Goal: Task Accomplishment & Management: Use online tool/utility

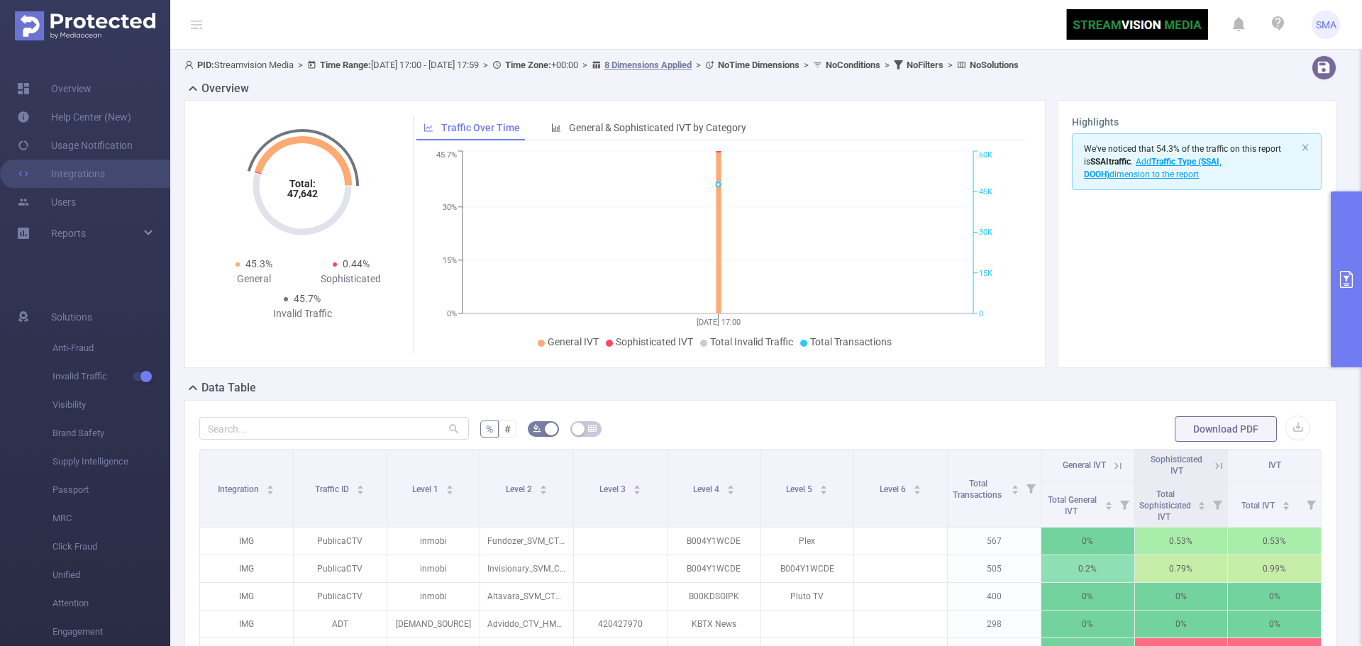
click at [1343, 241] on button "primary" at bounding box center [1346, 280] width 31 height 176
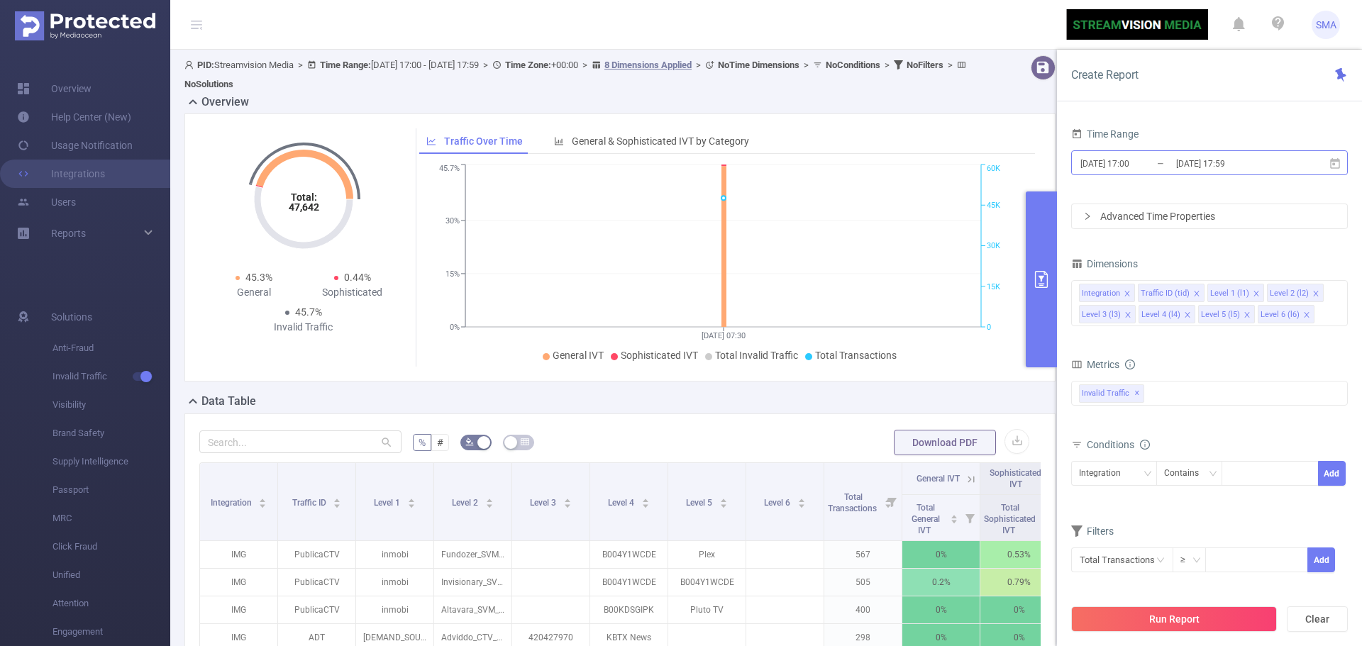
click at [1168, 167] on input "[DATE] 17:00" at bounding box center [1136, 163] width 115 height 19
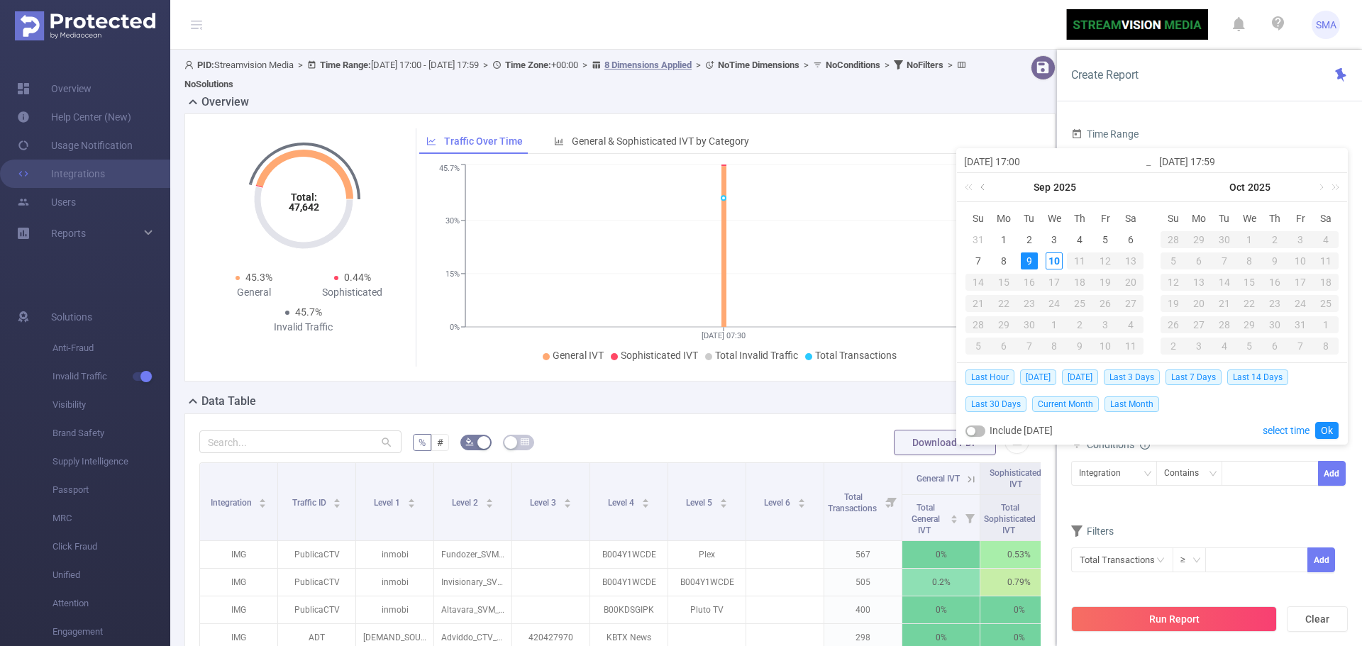
click at [982, 188] on link at bounding box center [984, 187] width 13 height 28
drag, startPoint x: 1109, startPoint y: 236, endPoint x: 1178, endPoint y: 250, distance: 70.3
click at [1109, 236] on div "1" at bounding box center [1105, 239] width 17 height 17
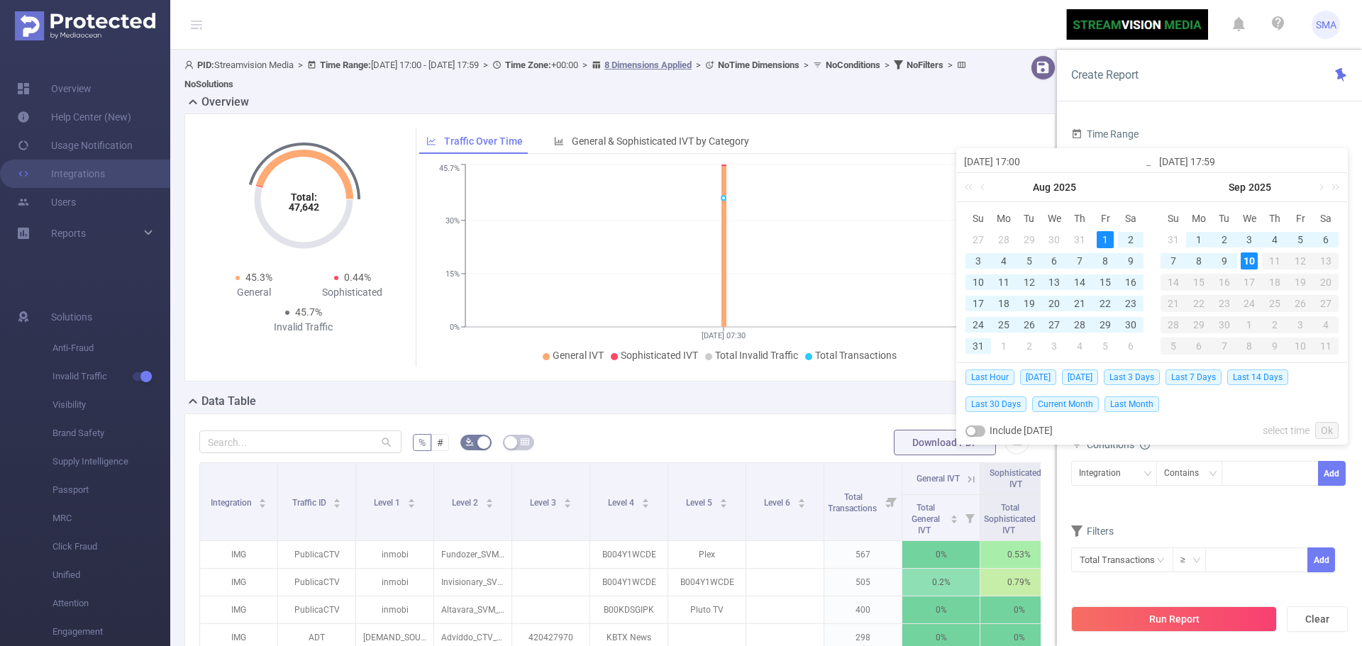
click at [1250, 258] on div "10" at bounding box center [1249, 261] width 17 height 17
type input "[DATE] 17:00"
type input "[DATE] 17:59"
type input "[DATE] 17:00"
type input "[DATE] 17:59"
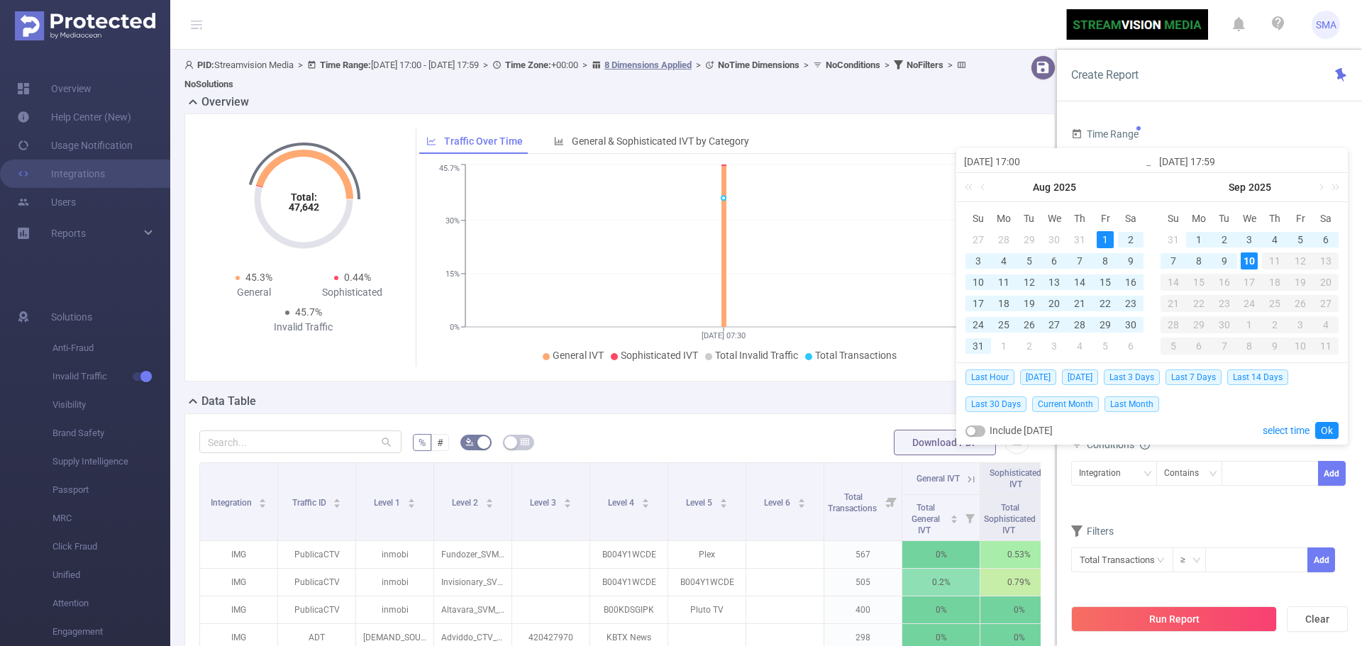
click at [1168, 75] on div "Create Report" at bounding box center [1209, 76] width 305 height 52
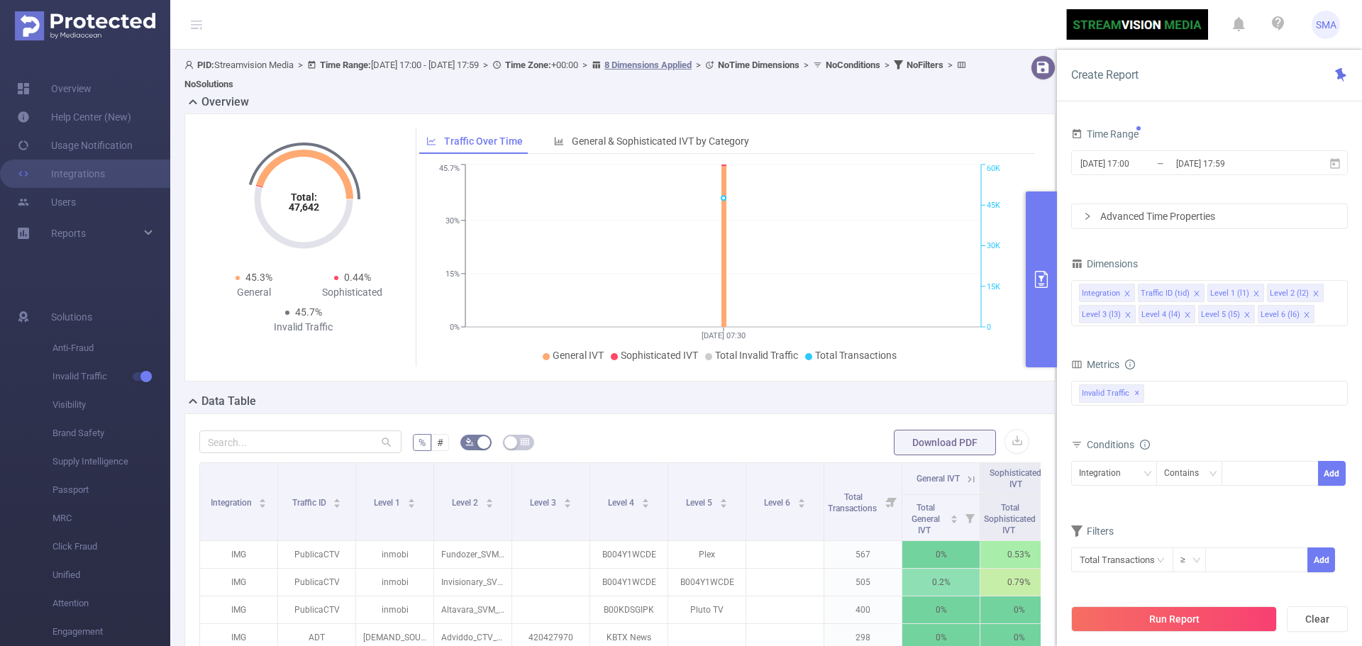
click at [1162, 215] on div "Advanced Time Properties" at bounding box center [1209, 216] width 275 height 24
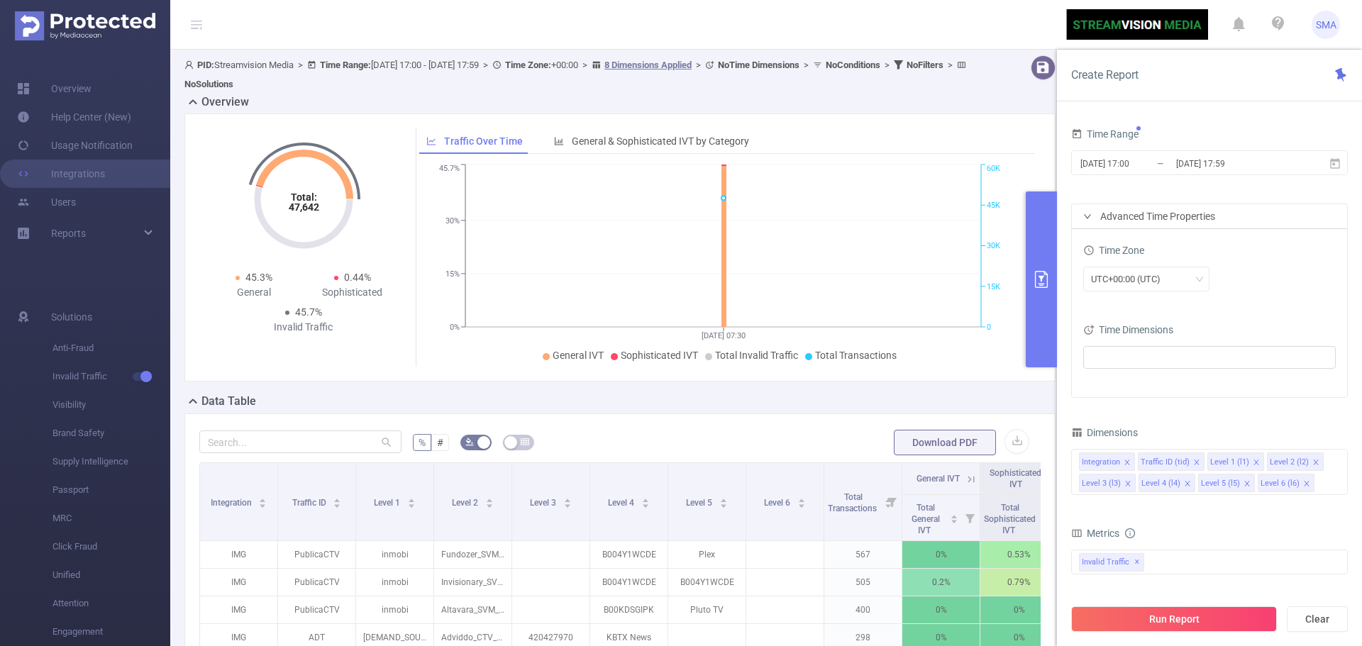
click at [1163, 220] on div "Advanced Time Properties" at bounding box center [1209, 216] width 275 height 24
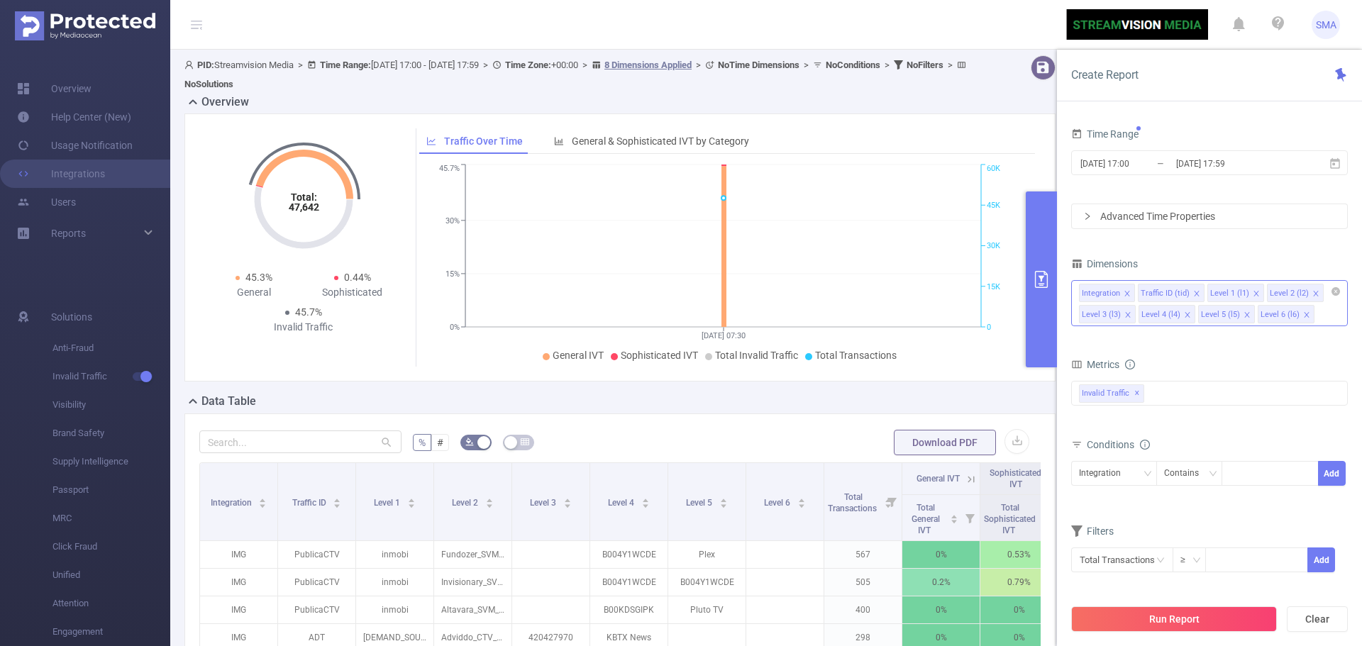
click at [1313, 294] on icon "icon: close" at bounding box center [1315, 293] width 7 height 7
click at [1284, 314] on div "Integration Traffic ID (tid) Level 1 (l1) Level 3 (l3) Level 4 (l4) Level 5 (l5…" at bounding box center [1209, 303] width 277 height 46
type input "l"
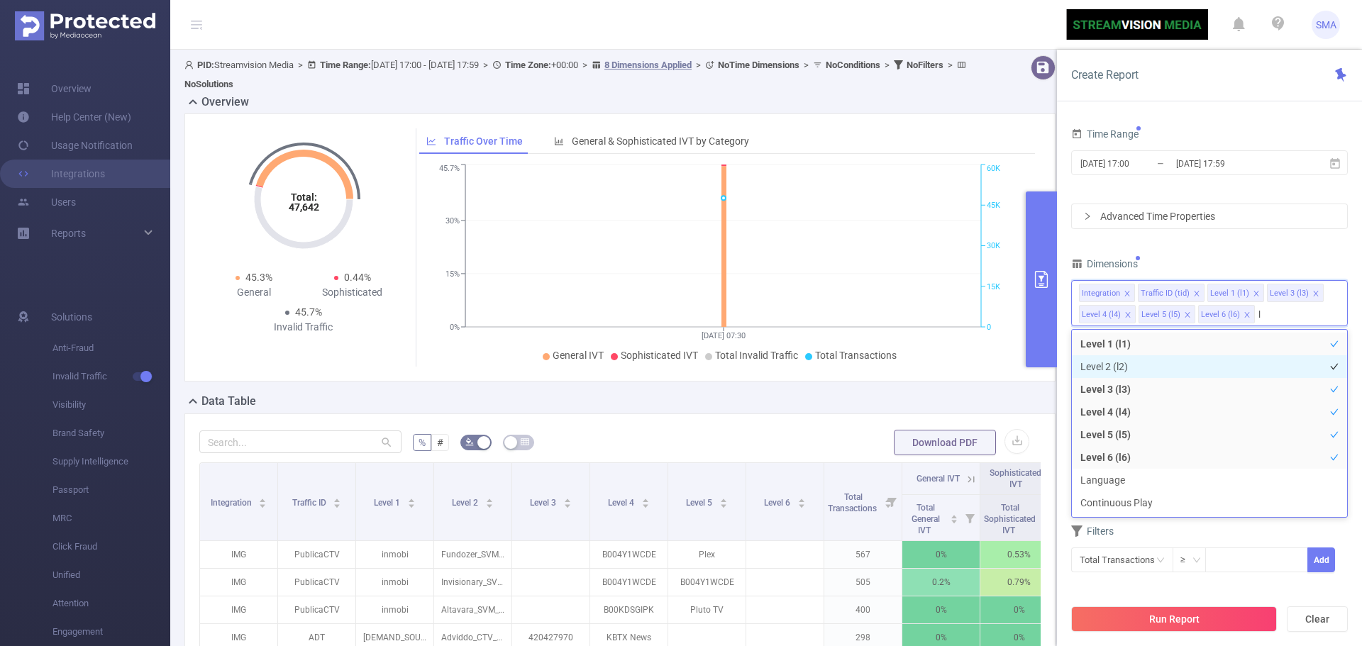
click at [1285, 366] on li "Level 2 (l2)" at bounding box center [1209, 366] width 275 height 23
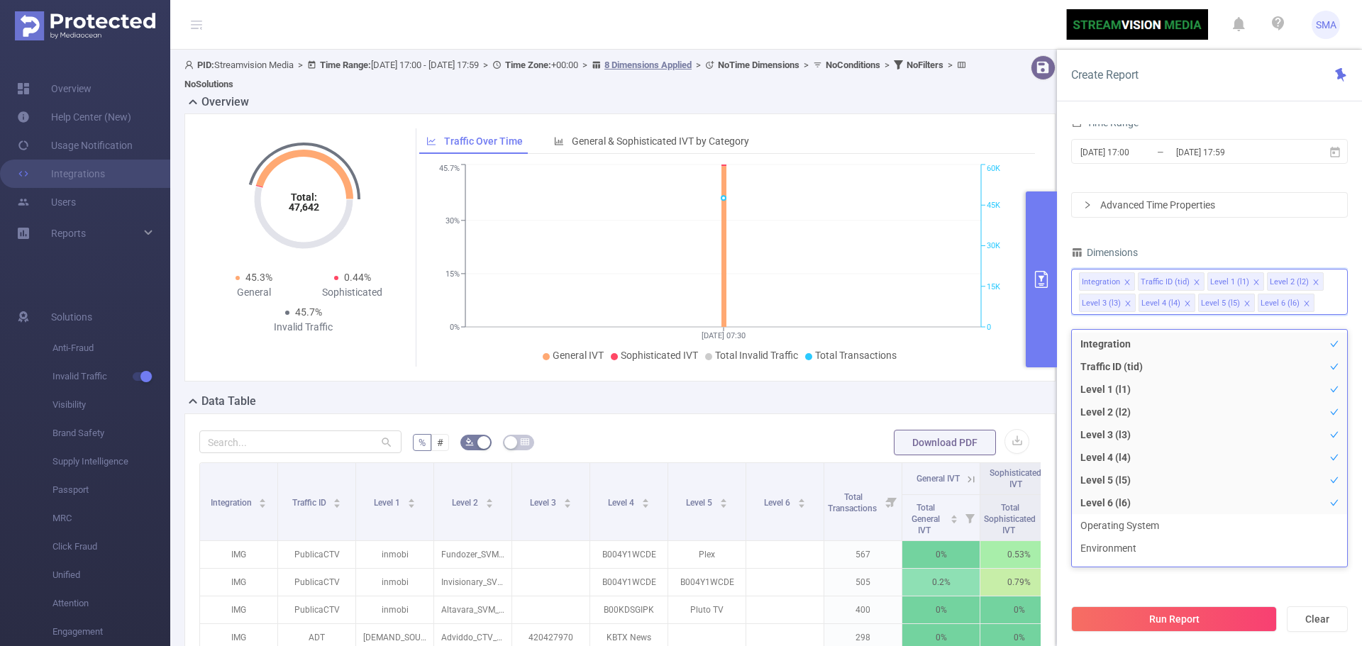
click at [1070, 228] on div "Time Range [DATE] 17:00 _ [DATE] 17:59 Advanced Time Properties Time Zone UTC+0…" at bounding box center [1209, 390] width 305 height 561
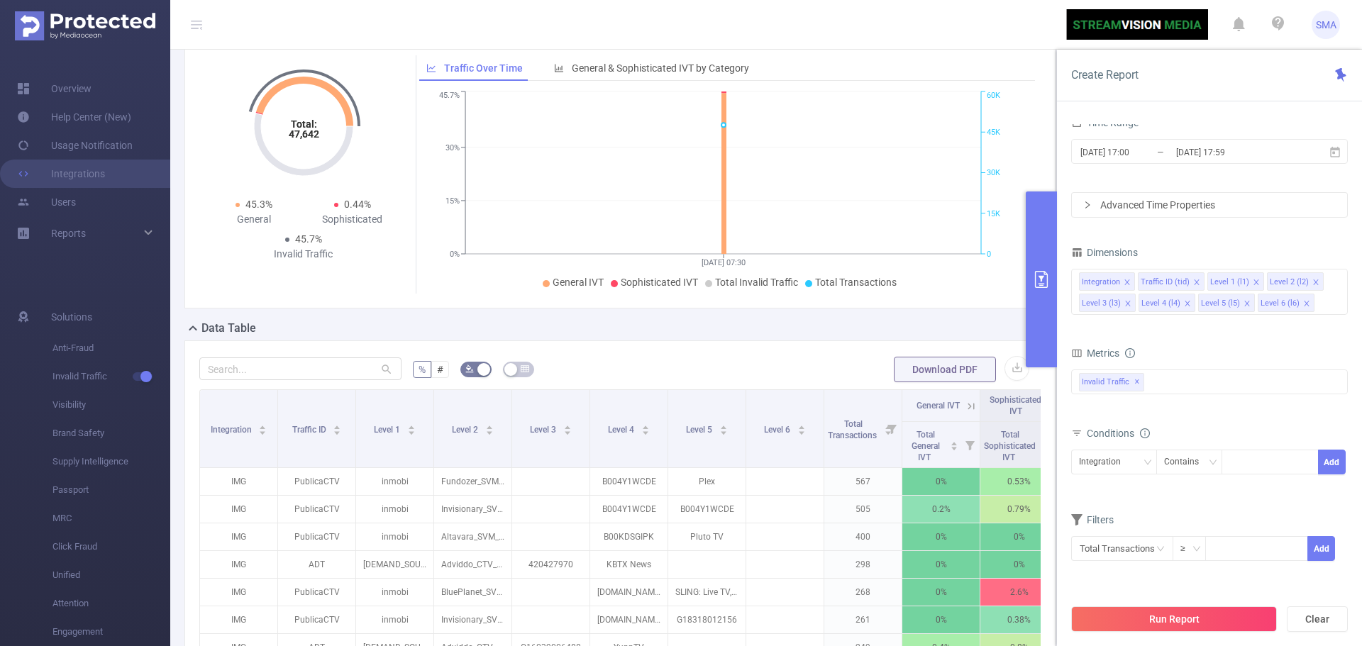
scroll to position [142, 0]
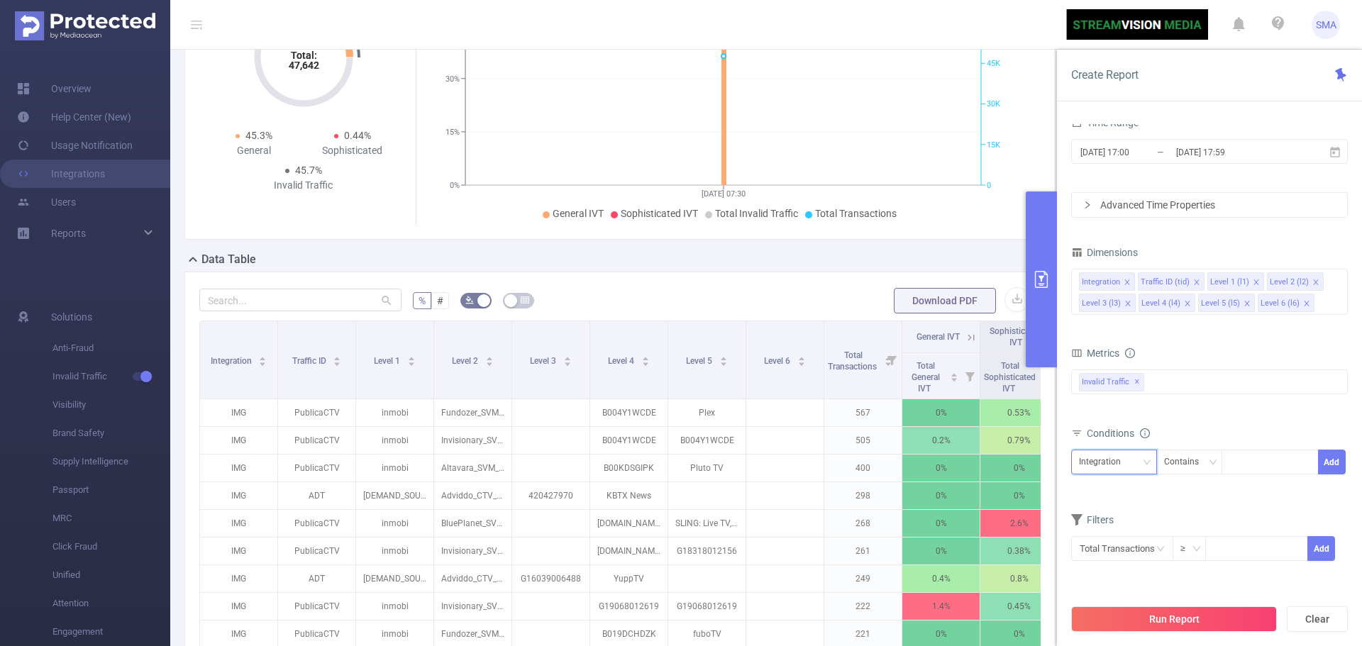
click at [1130, 459] on div "Integration" at bounding box center [1114, 461] width 70 height 23
click at [1245, 463] on div at bounding box center [1270, 461] width 82 height 23
click at [1168, 512] on div "Filters" at bounding box center [1209, 521] width 277 height 23
click at [1222, 515] on div "Filters" at bounding box center [1209, 521] width 277 height 23
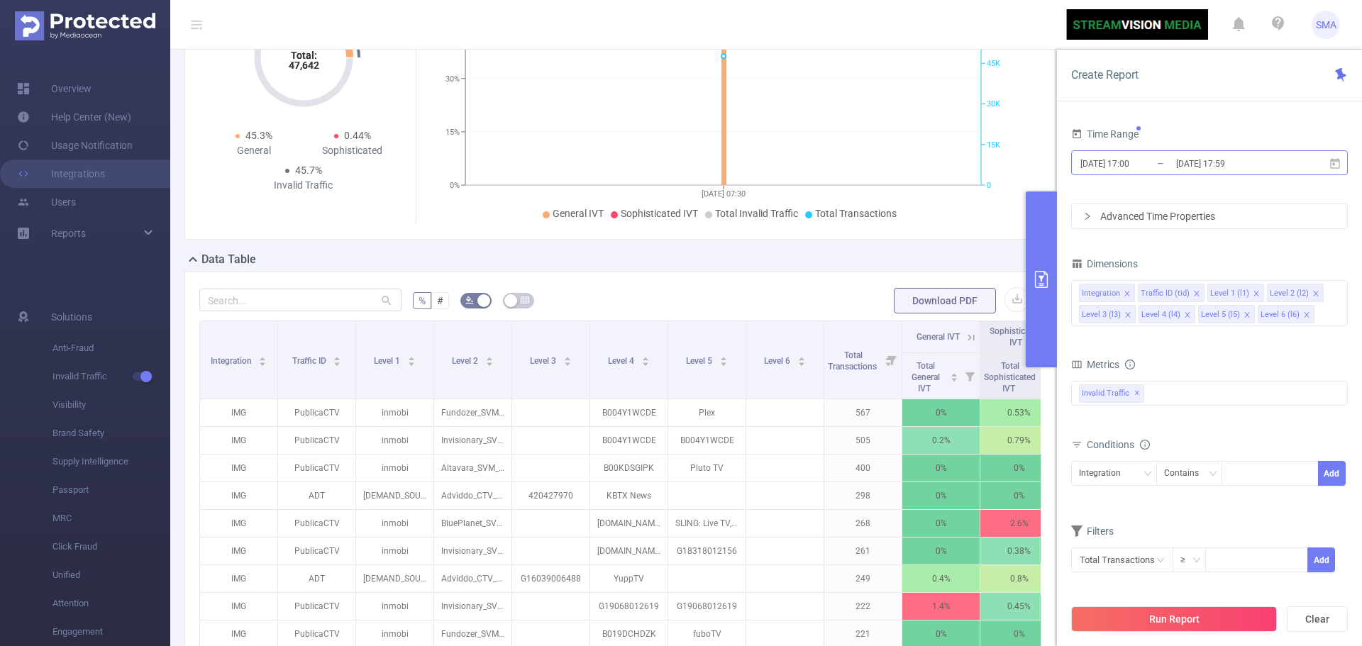
click at [1237, 157] on input "[DATE] 17:59" at bounding box center [1232, 163] width 115 height 19
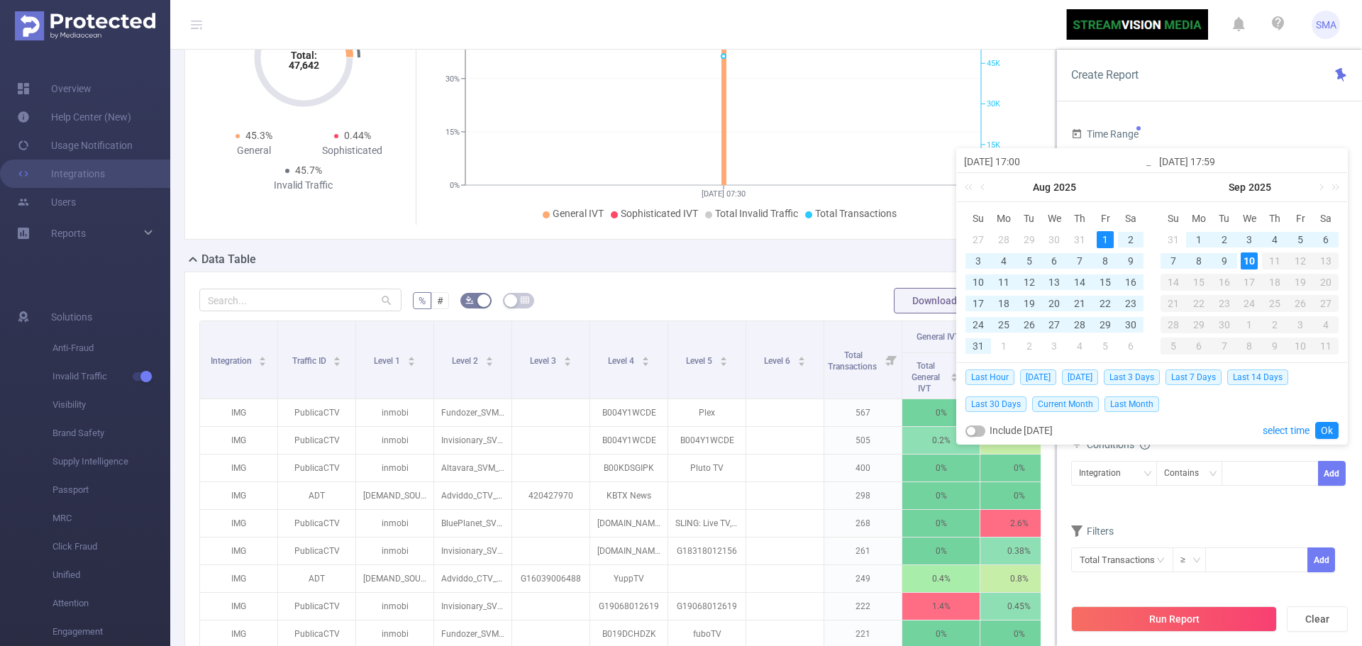
click at [1252, 262] on div "10" at bounding box center [1249, 261] width 17 height 17
click at [1102, 234] on div "1" at bounding box center [1105, 239] width 17 height 17
click at [1329, 429] on link "Ok" at bounding box center [1326, 430] width 23 height 17
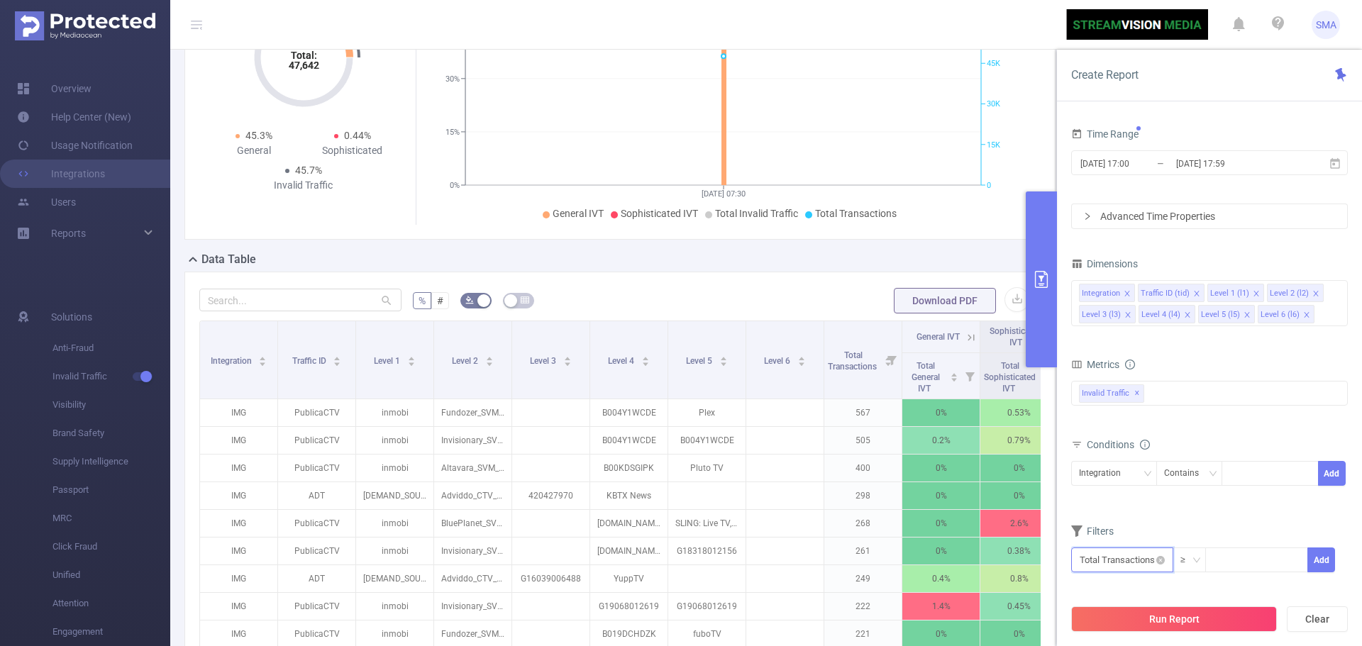
click at [1134, 562] on input "text" at bounding box center [1122, 560] width 102 height 25
click at [1119, 452] on li "Invalid Traffic" at bounding box center [1122, 454] width 102 height 23
click at [1253, 428] on li "General IVT" at bounding box center [1221, 431] width 103 height 23
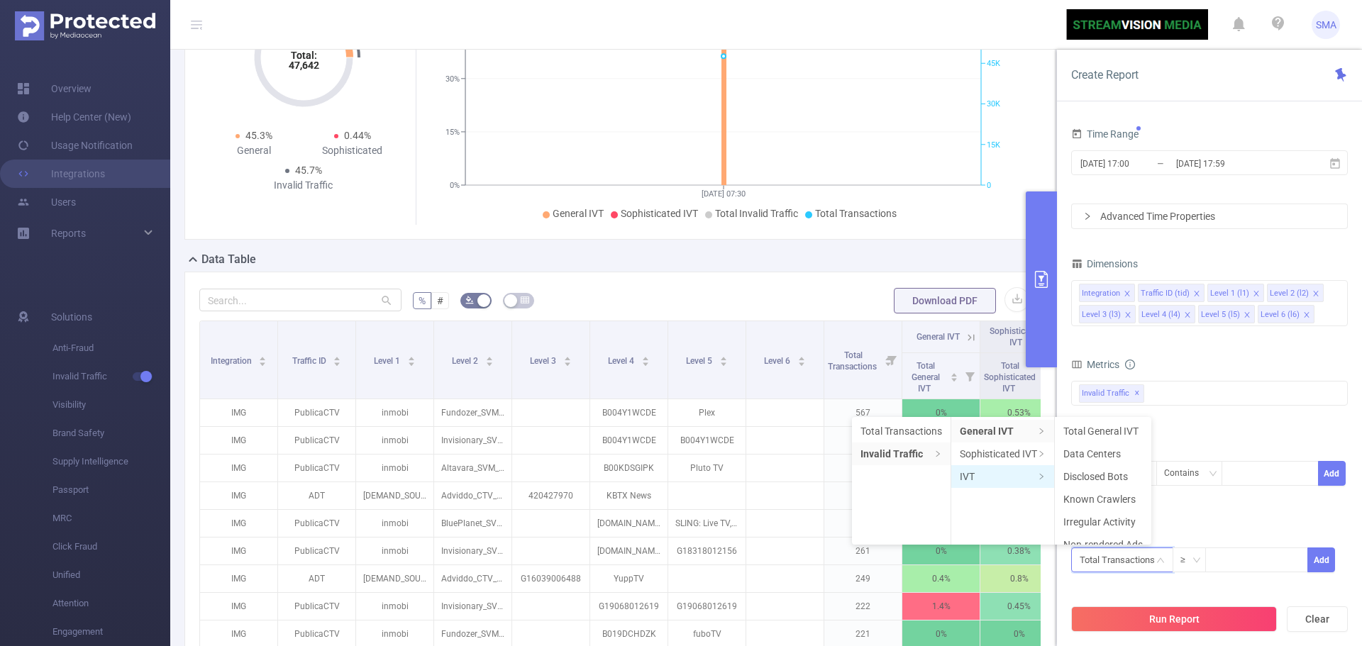
click at [993, 471] on li "IVT" at bounding box center [1002, 476] width 103 height 23
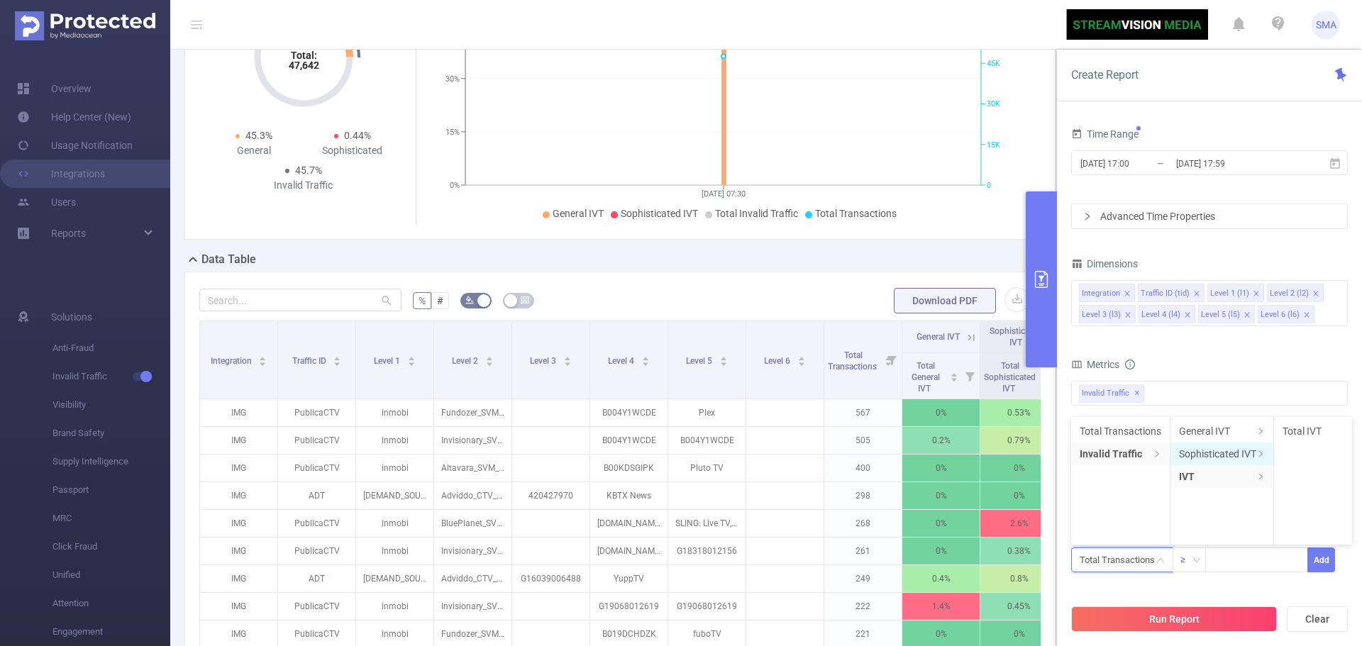
click at [1236, 458] on li "Sophisticated IVT" at bounding box center [1221, 454] width 103 height 23
click at [1285, 523] on div "Filters" at bounding box center [1209, 532] width 277 height 23
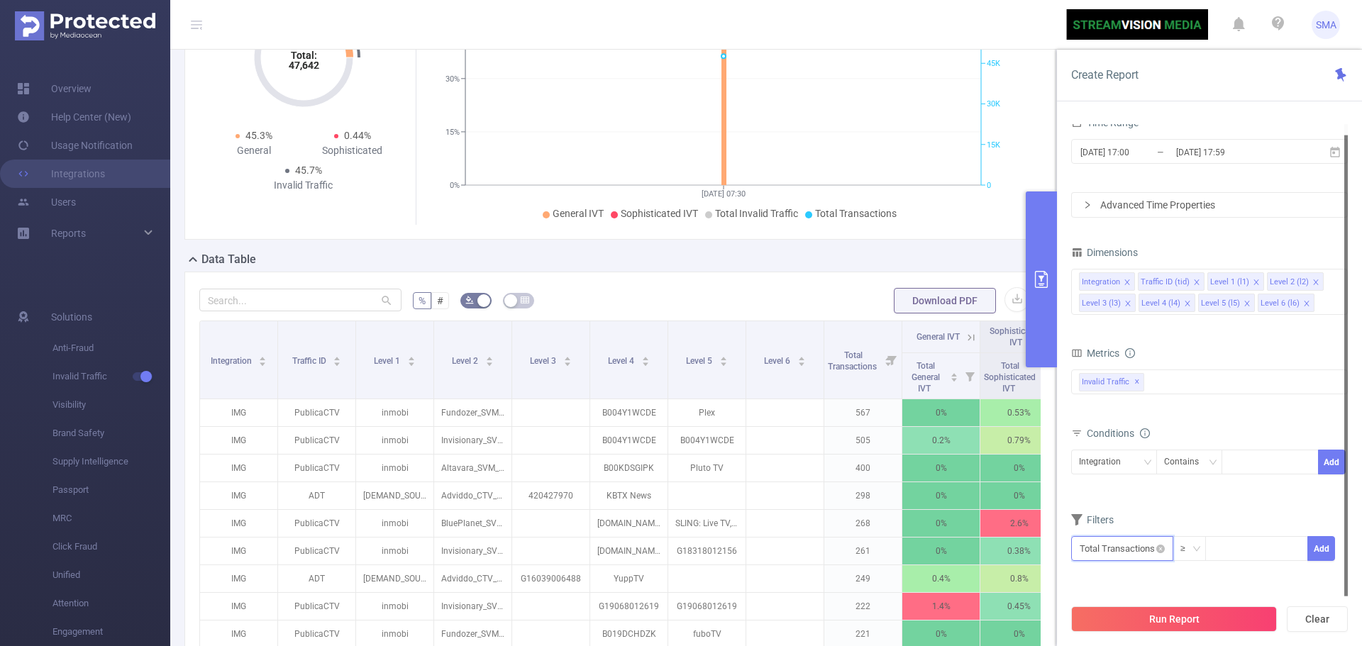
click at [1146, 551] on input "text" at bounding box center [1122, 548] width 102 height 25
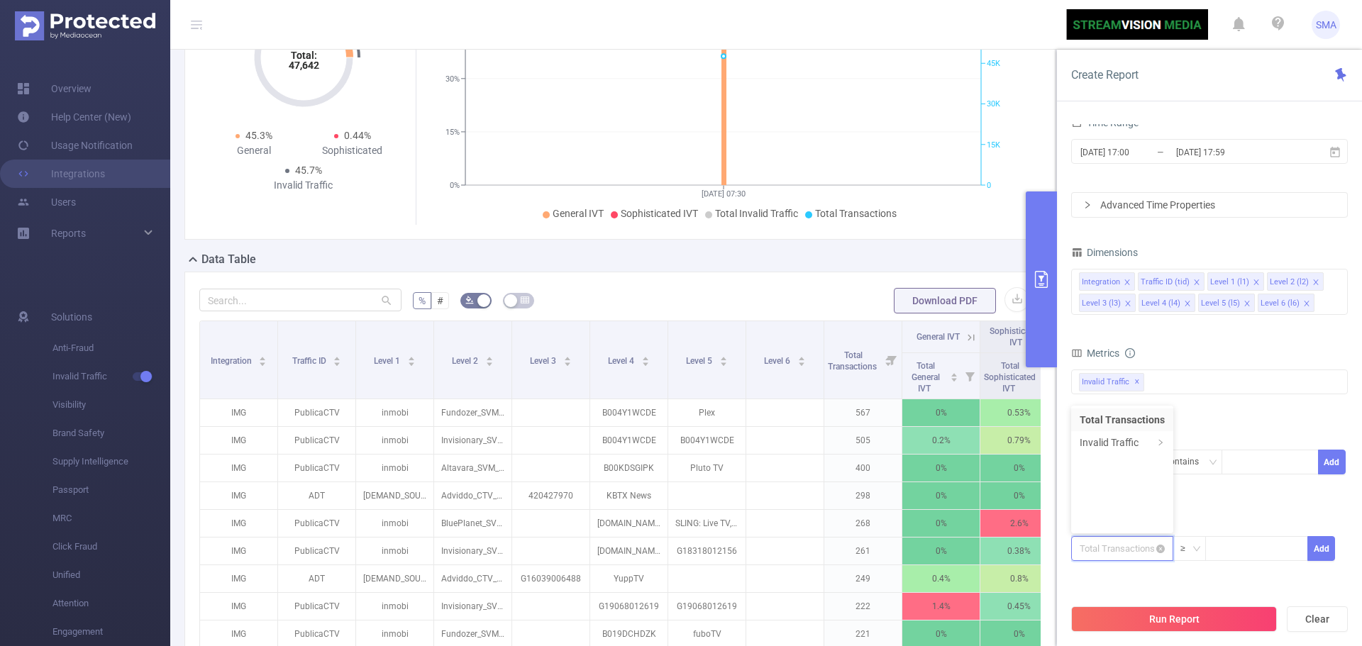
click at [1146, 551] on input "text" at bounding box center [1122, 548] width 102 height 25
click at [1199, 512] on div "Filters" at bounding box center [1209, 521] width 277 height 23
click at [1122, 467] on div "Integration" at bounding box center [1105, 461] width 52 height 23
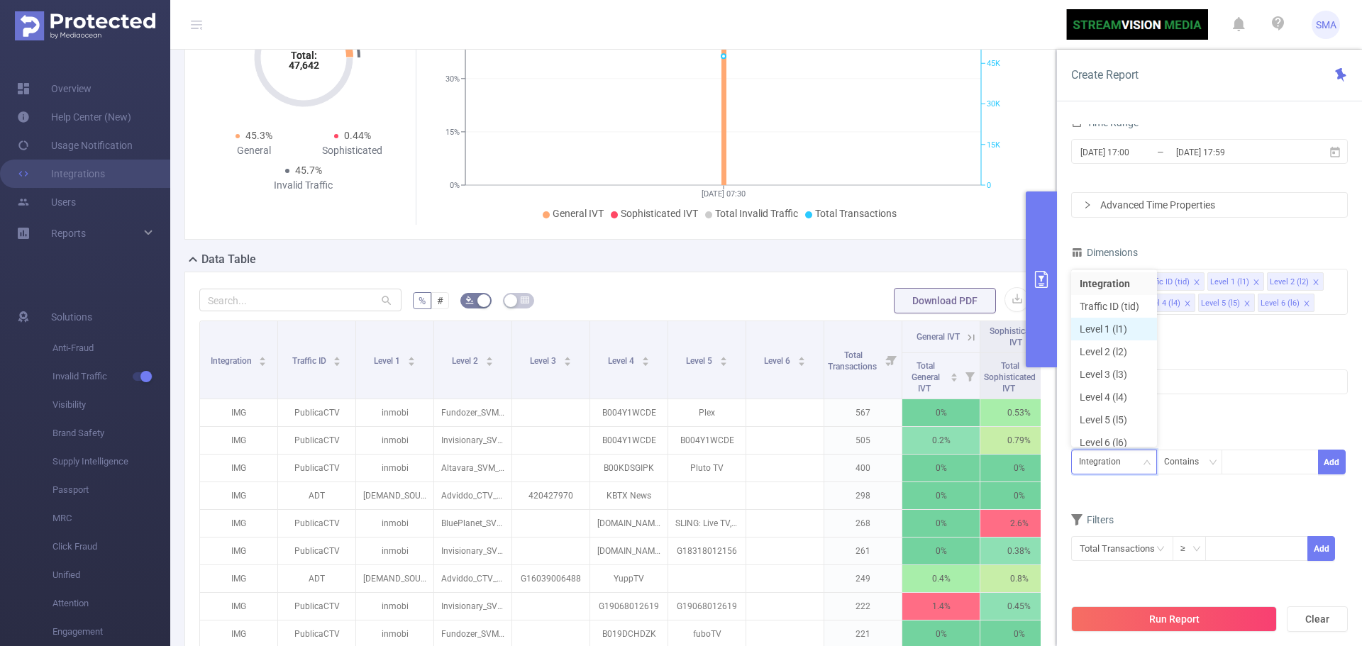
click at [1107, 329] on li "Level 1 (l1)" at bounding box center [1114, 329] width 86 height 23
click at [1229, 465] on div at bounding box center [1270, 462] width 97 height 25
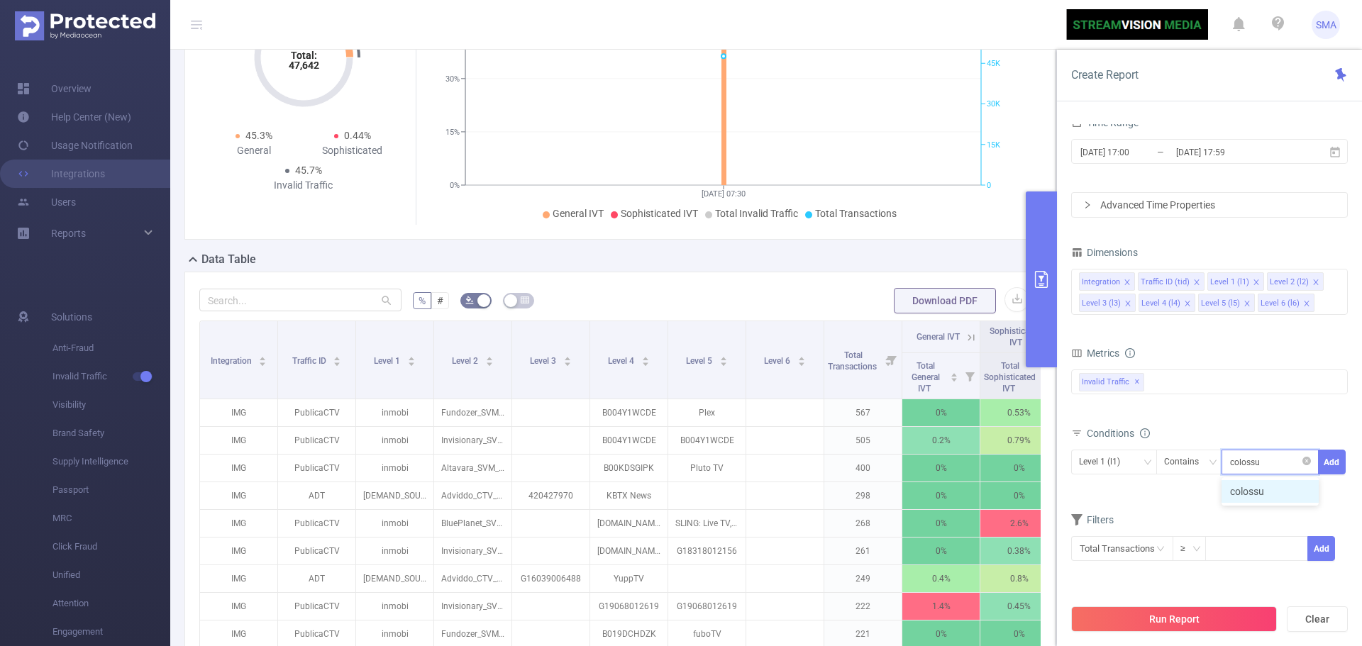
type input "colossus"
click at [1280, 485] on li "colossus" at bounding box center [1270, 491] width 97 height 23
click at [1334, 465] on button "Add" at bounding box center [1332, 462] width 28 height 25
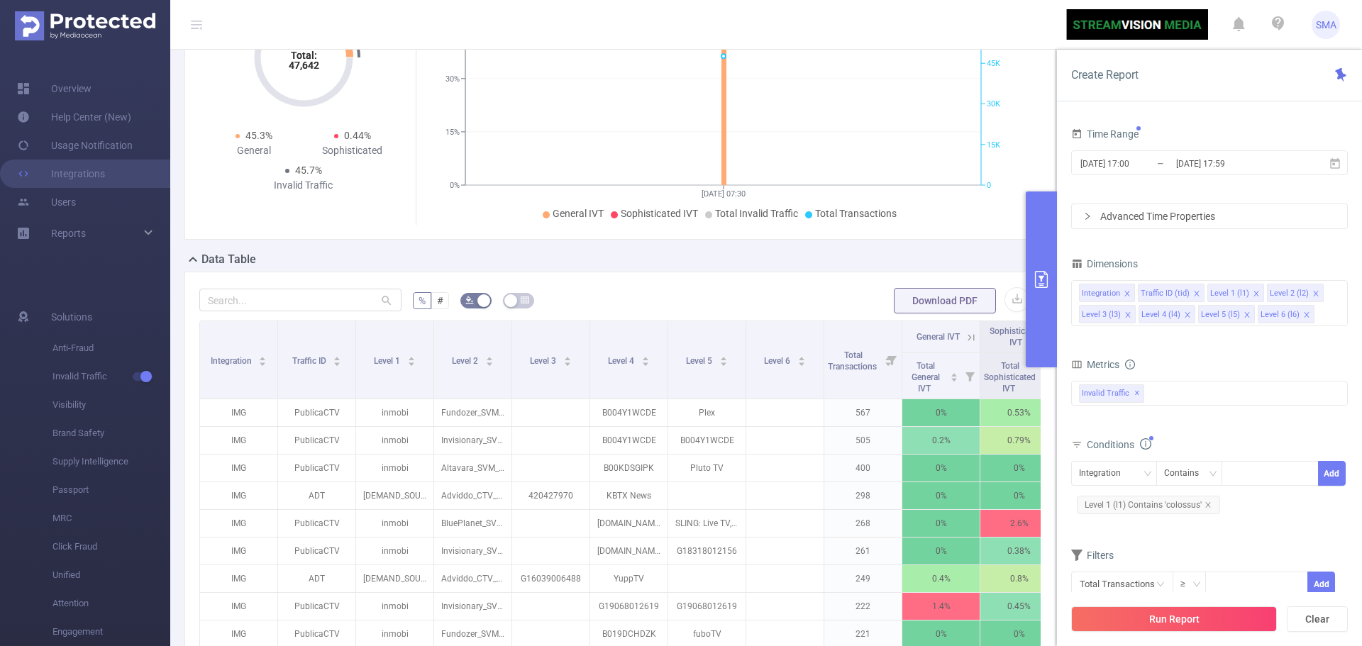
click at [1219, 223] on div "Advanced Time Properties" at bounding box center [1209, 216] width 275 height 24
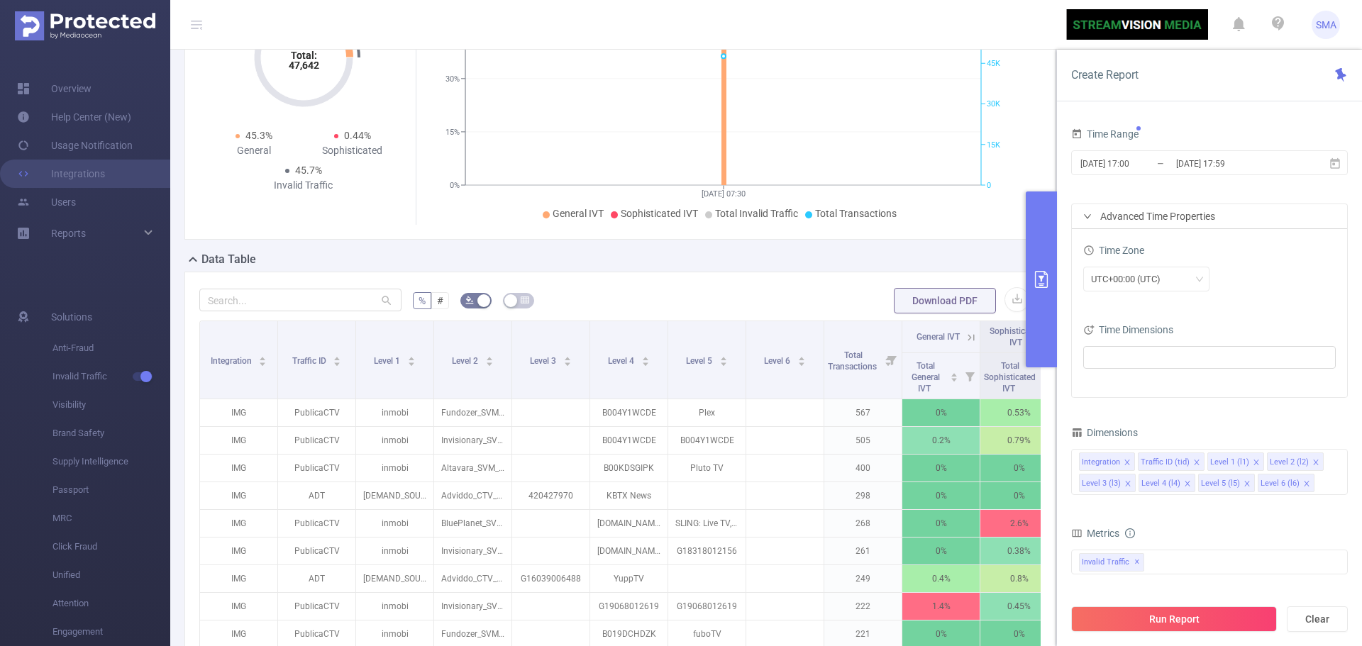
click at [1265, 260] on div "Time Zone" at bounding box center [1209, 251] width 253 height 23
click at [1257, 216] on div "Advanced Time Properties" at bounding box center [1209, 216] width 275 height 24
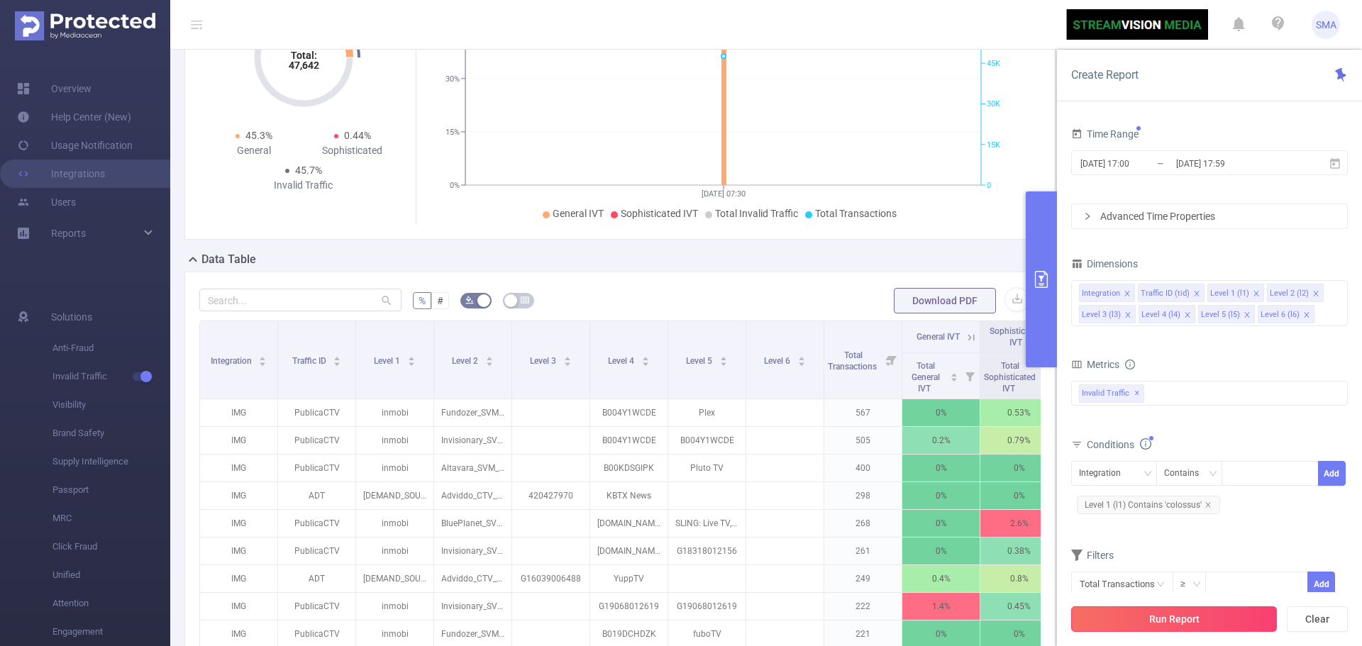
click at [1236, 623] on button "Run Report" at bounding box center [1174, 620] width 206 height 26
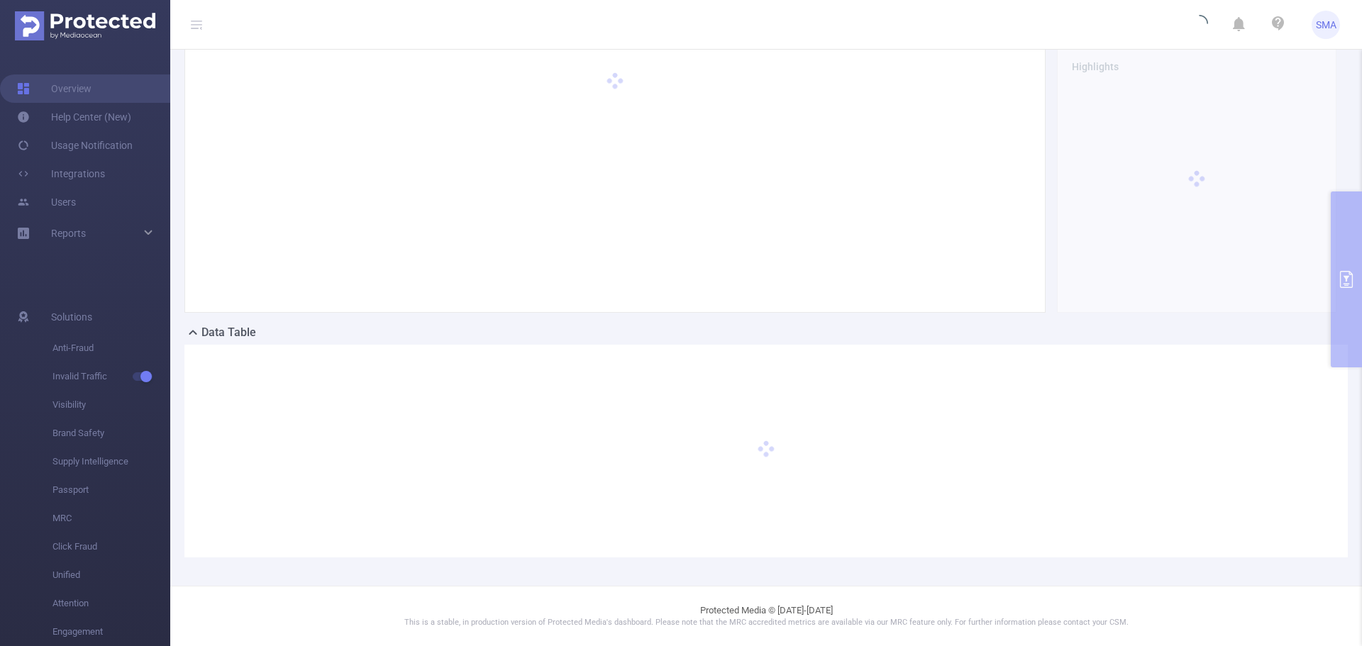
scroll to position [55, 0]
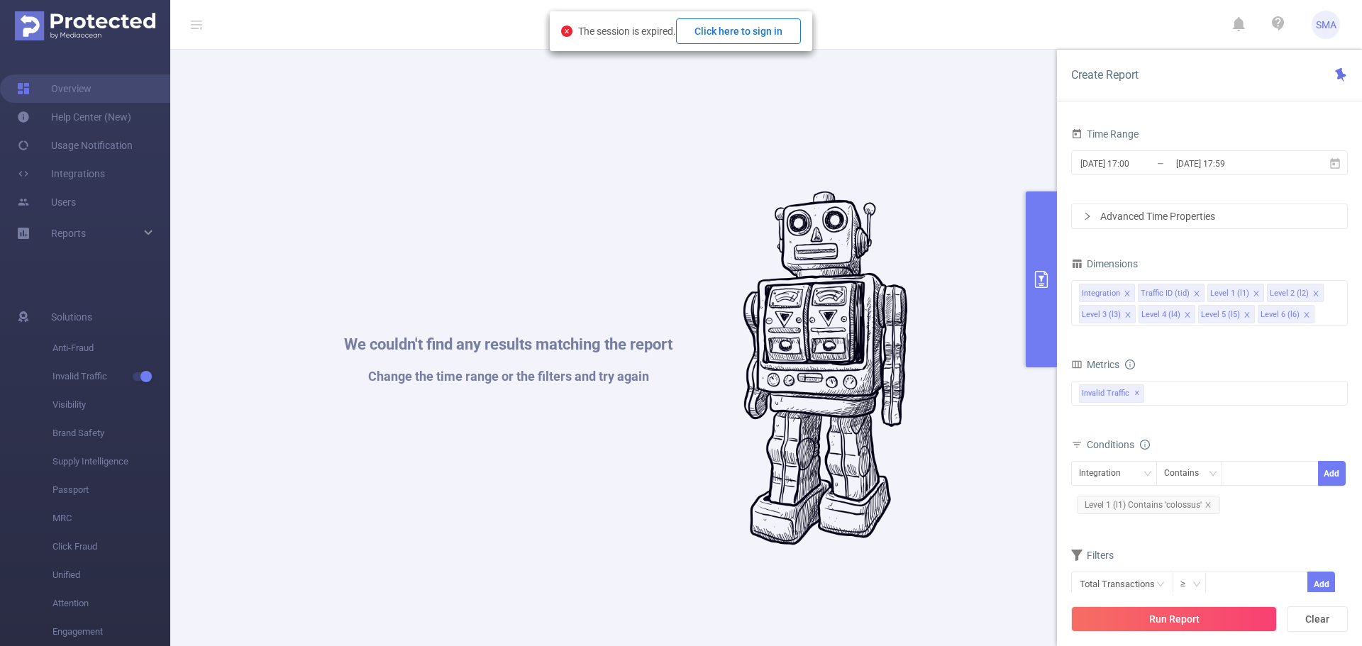
click at [737, 38] on button "Click here to sign in" at bounding box center [738, 31] width 125 height 26
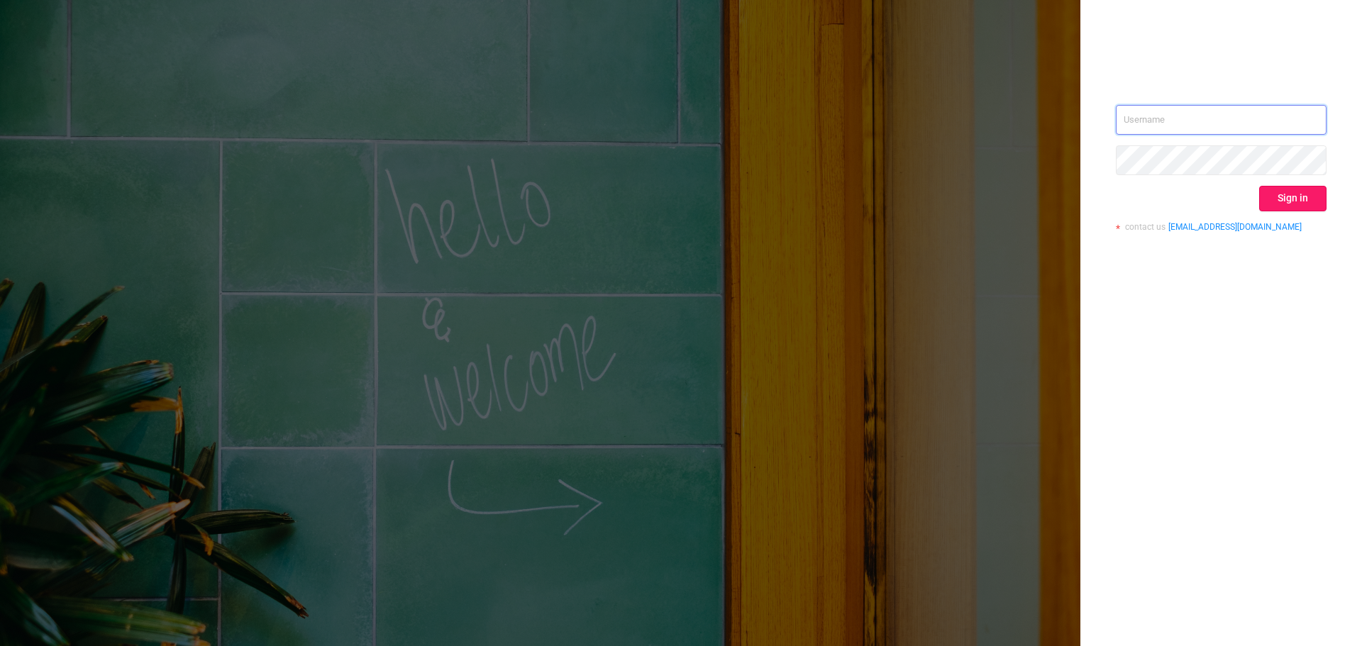
type input "svmadops@streamvisionmedia.com"
click at [1314, 193] on button "Sign in" at bounding box center [1292, 199] width 67 height 26
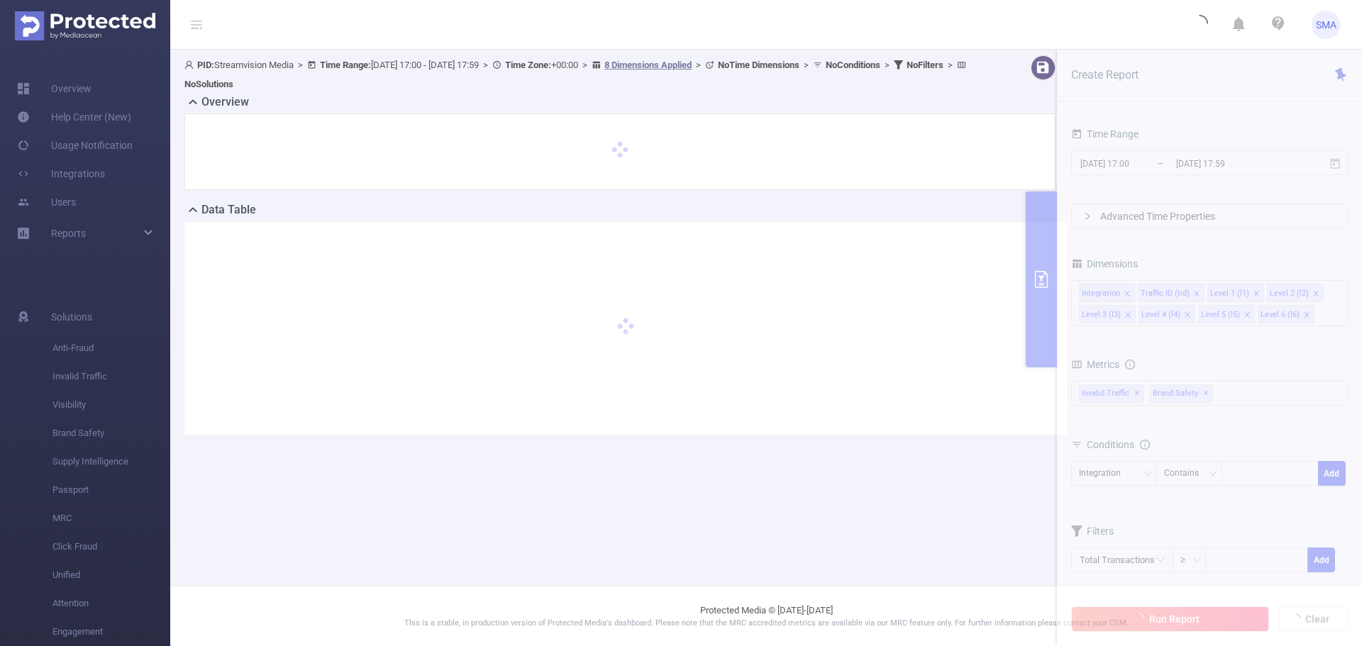
click at [1126, 167] on section "PID: Streamvision Media > Time Range: 2025-09-09 17:00 - 2025-09-09 17:59 > Tim…" at bounding box center [766, 257] width 1192 height 414
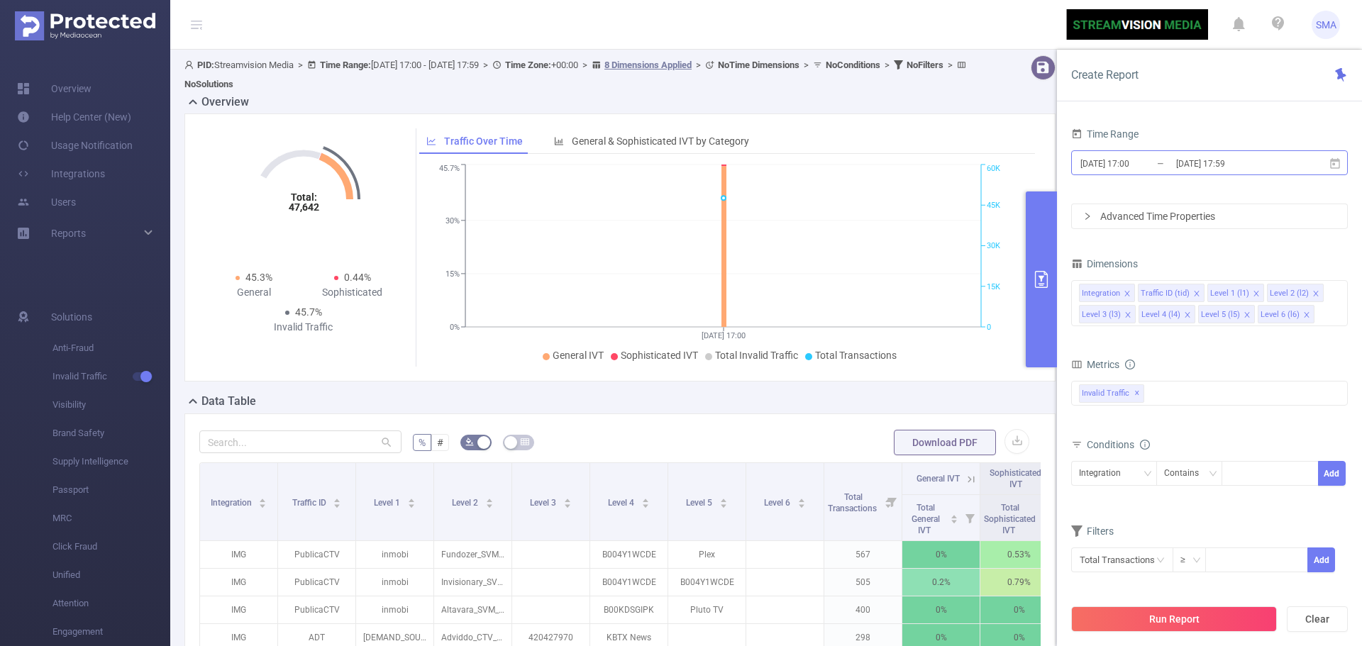
click at [1166, 165] on input "[DATE] 17:00" at bounding box center [1136, 163] width 115 height 19
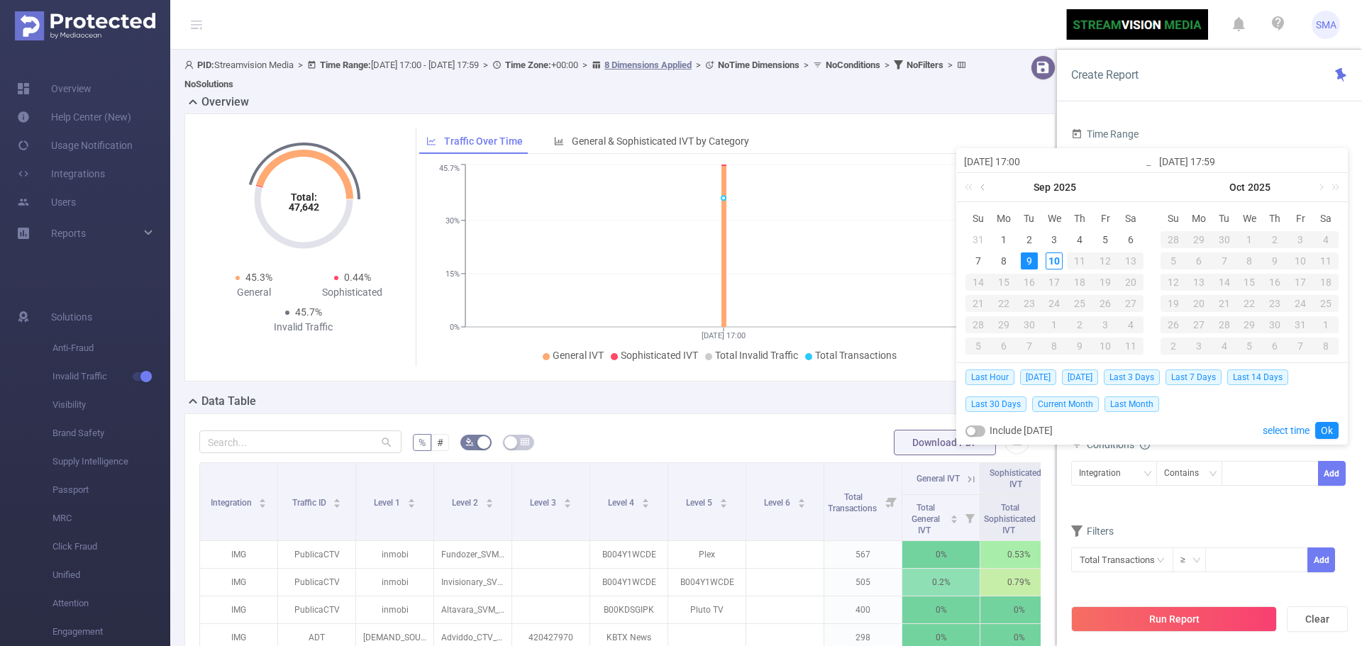
click at [982, 188] on link at bounding box center [984, 187] width 13 height 28
click at [1104, 235] on div "1" at bounding box center [1105, 239] width 17 height 17
click at [1179, 190] on link at bounding box center [1179, 187] width 13 height 28
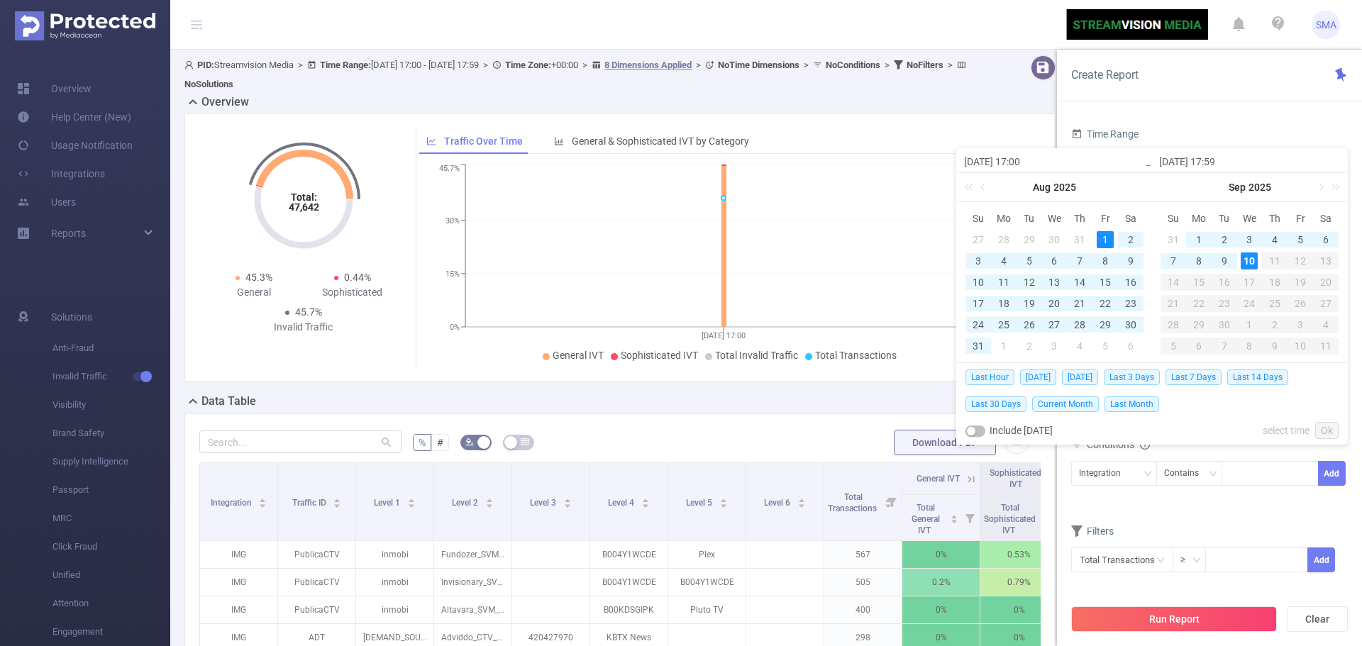
click at [1244, 262] on div "10" at bounding box center [1249, 261] width 17 height 17
type input "[DATE] 17:00"
type input "[DATE] 17:59"
type input "[DATE] 17:00"
type input "[DATE] 17:59"
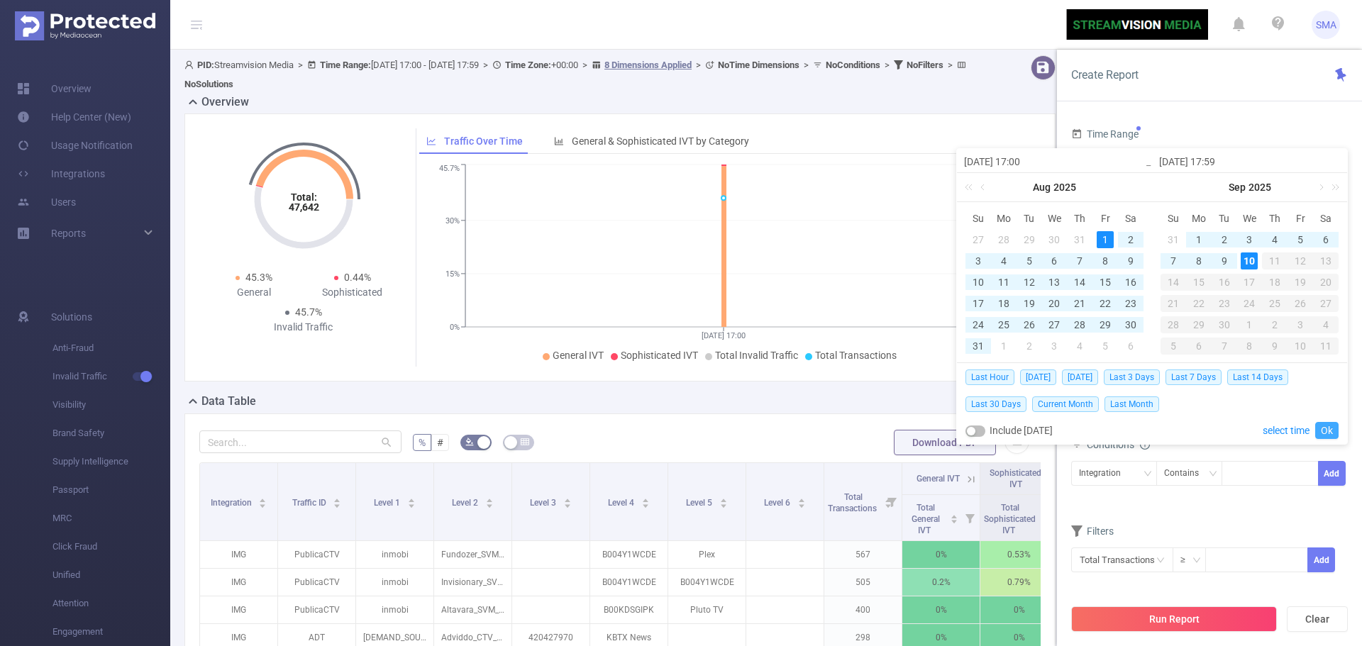
click at [1327, 433] on link "Ok" at bounding box center [1326, 430] width 23 height 17
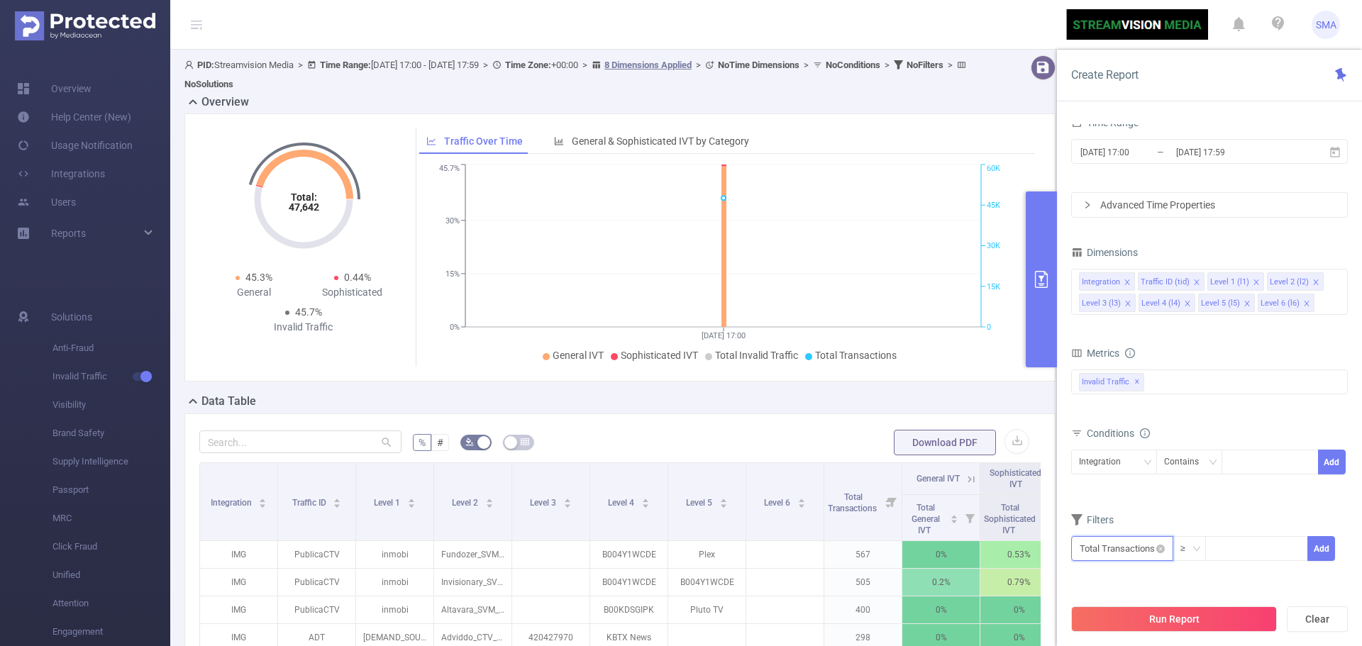
click at [1112, 550] on input "text" at bounding box center [1122, 548] width 102 height 25
click at [1194, 501] on form "Dimensions Integration Traffic ID (tid) Level 1 (l1) Level 2 (l2) Level 3 (l3) …" at bounding box center [1209, 411] width 277 height 337
click at [1121, 467] on div "Integration" at bounding box center [1105, 461] width 52 height 23
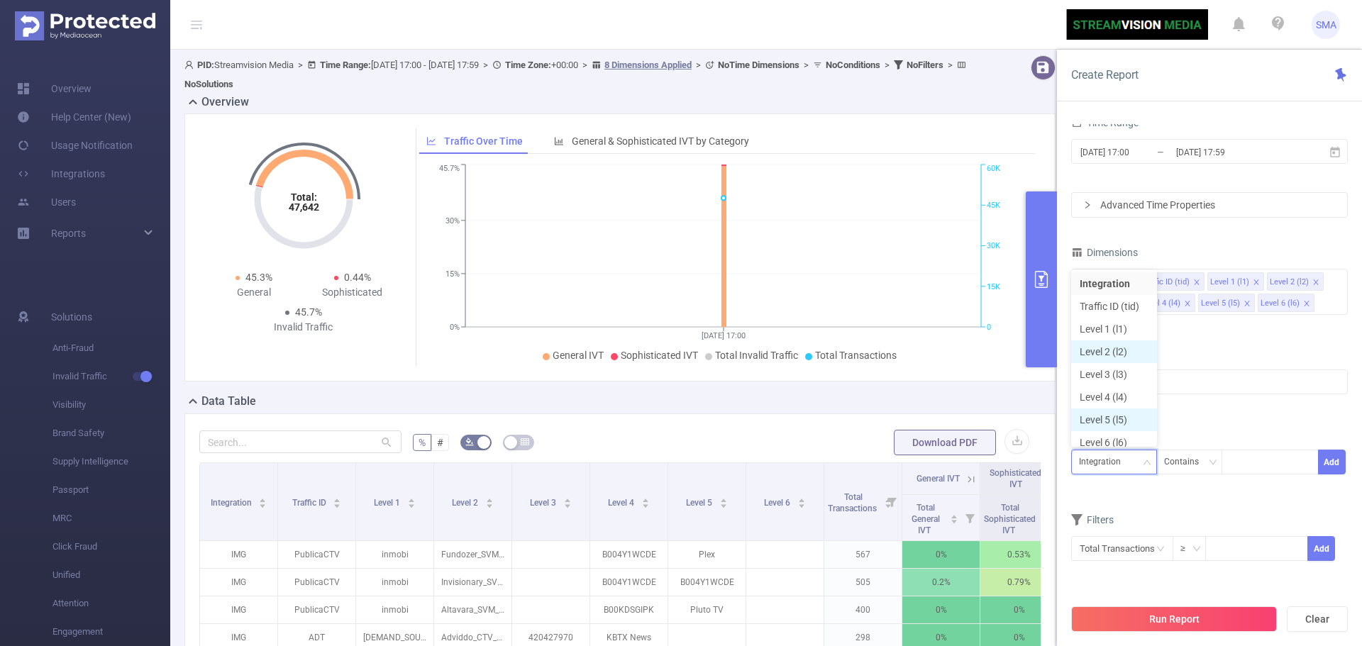
scroll to position [7, 0]
click at [1126, 317] on li "Level 1 (l1)" at bounding box center [1114, 322] width 86 height 23
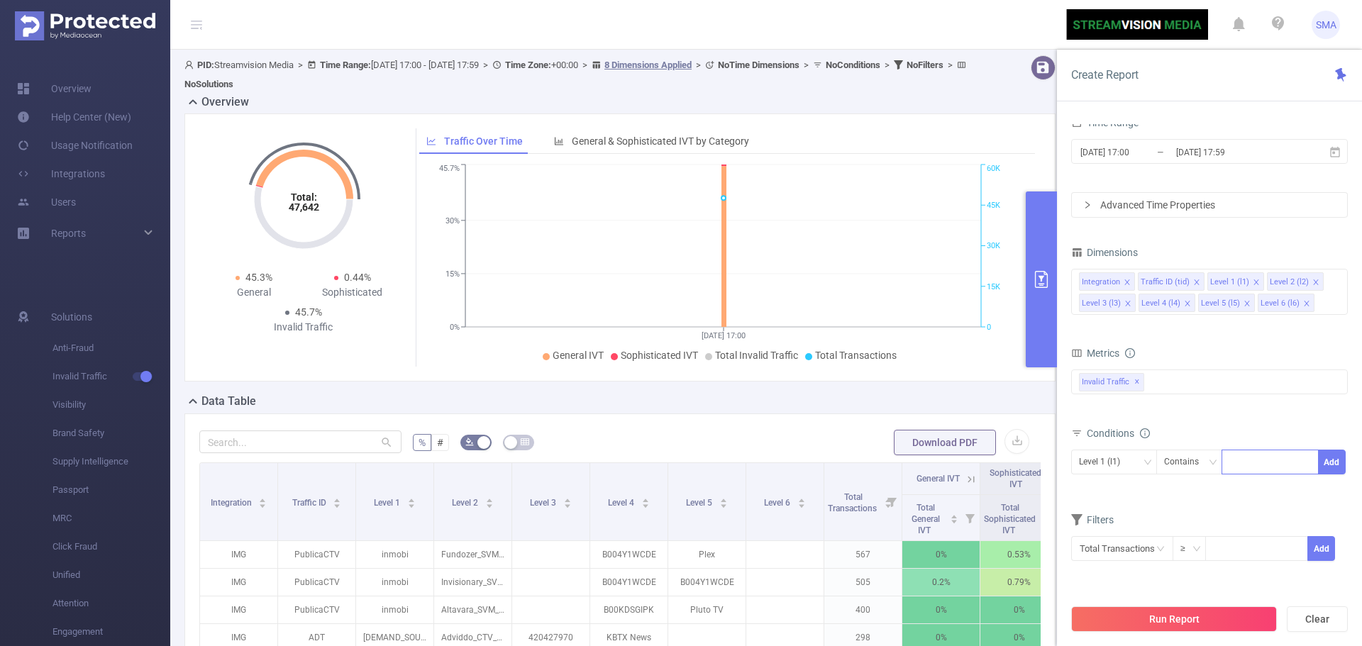
click at [1239, 459] on div at bounding box center [1270, 461] width 82 height 23
type input "colossus"
click at [1257, 489] on li "colossus" at bounding box center [1270, 491] width 97 height 23
click at [1340, 458] on button "Add" at bounding box center [1332, 462] width 28 height 25
click at [1258, 506] on div "Integration Contains Add Level 1 (l1) Contains 'colossus'" at bounding box center [1209, 479] width 277 height 65
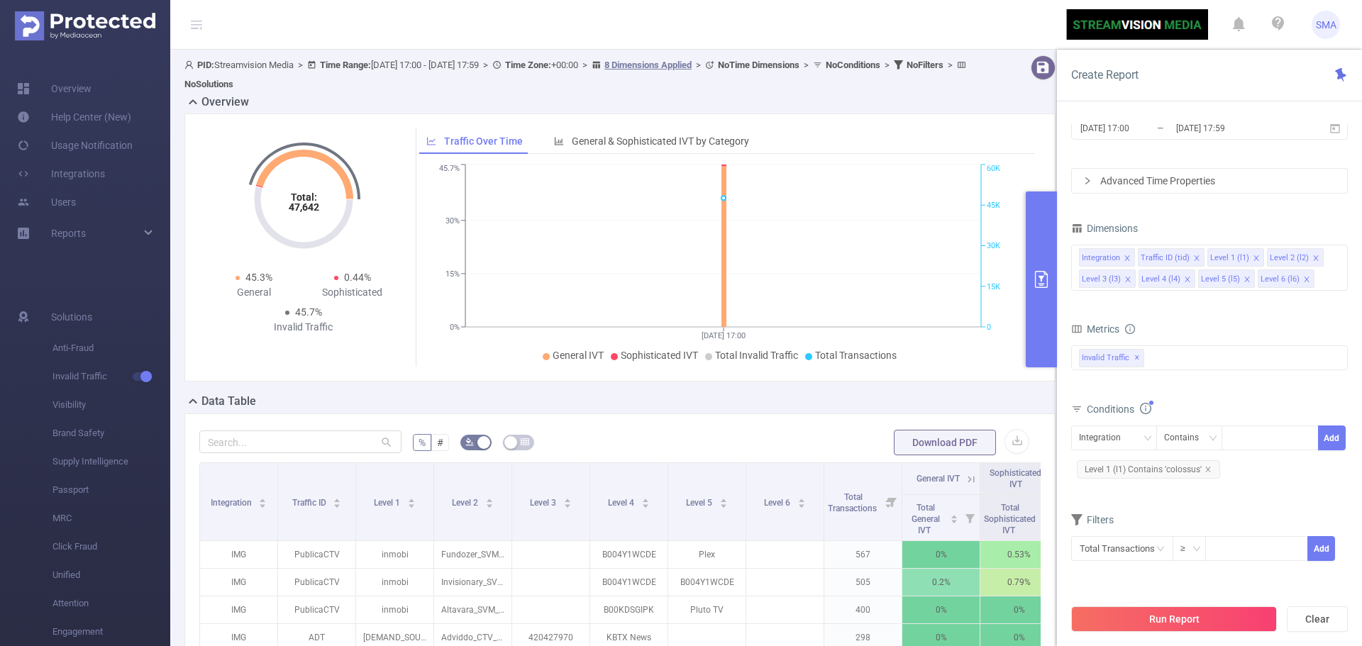
click at [1185, 616] on button "Run Report" at bounding box center [1174, 620] width 206 height 26
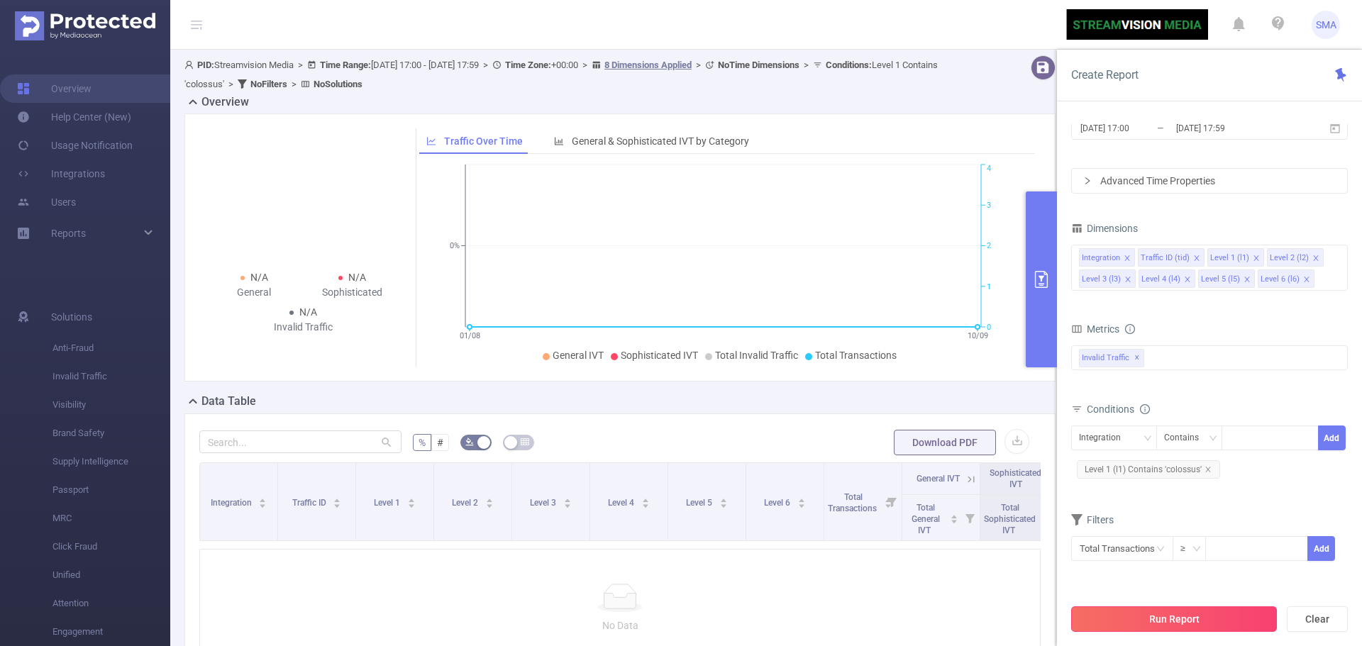
click at [1225, 619] on button "Run Report" at bounding box center [1174, 620] width 206 height 26
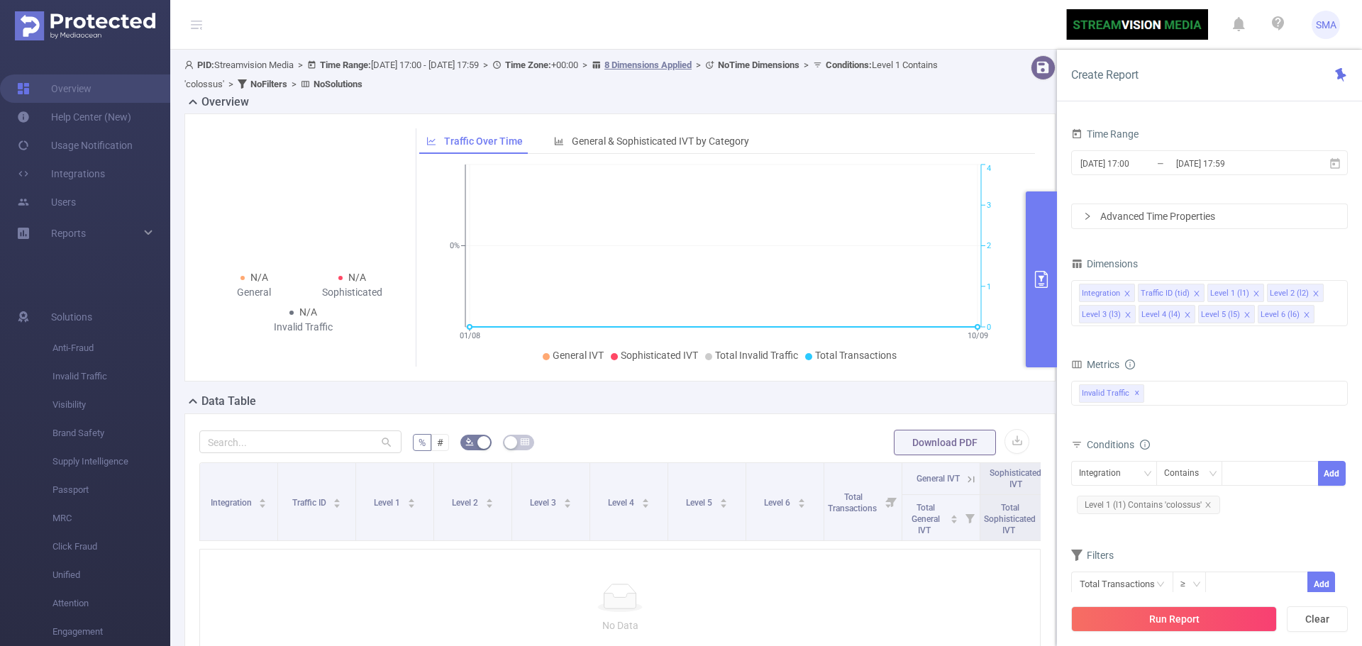
click at [1004, 26] on header "SMA" at bounding box center [681, 25] width 1362 height 50
click at [763, 110] on div "Overview" at bounding box center [625, 104] width 882 height 20
click at [1006, 99] on div "Overview" at bounding box center [625, 104] width 882 height 20
click at [912, 93] on div "PID: Streamvision Media > Time Range: 2025-08-01 17:00 - 2025-09-10 17:59 > Tim…" at bounding box center [582, 74] width 797 height 38
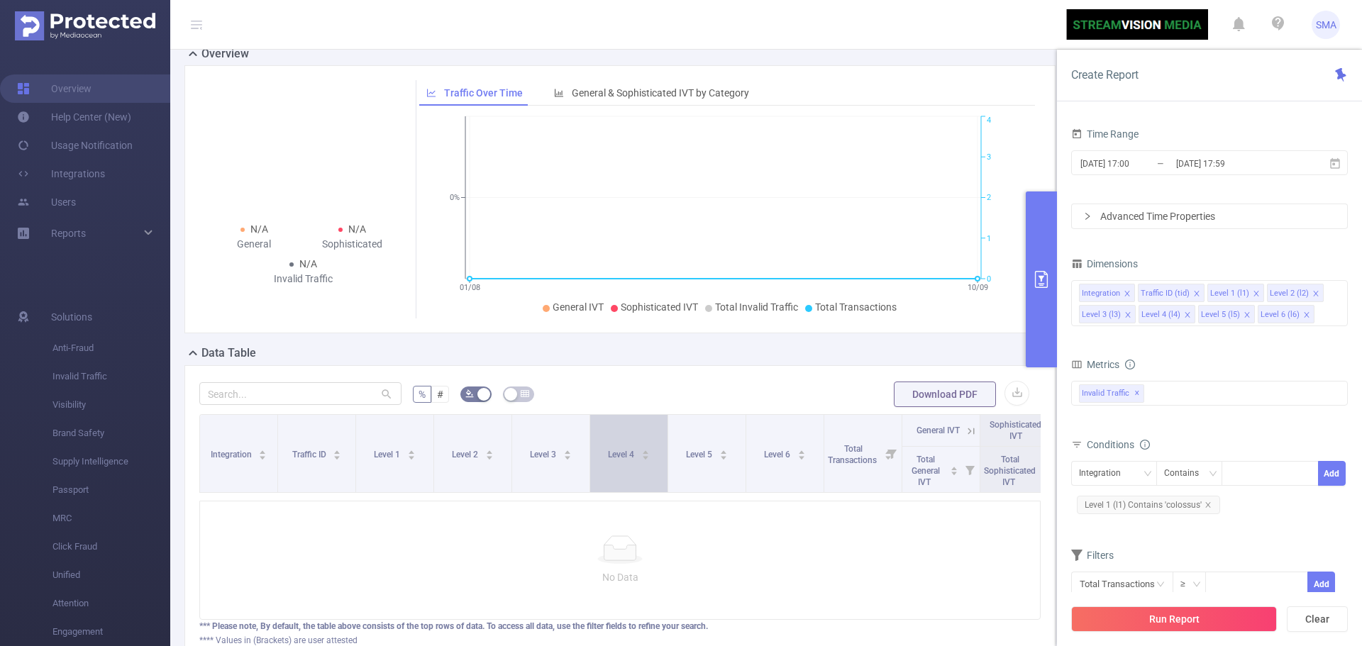
scroll to position [71, 0]
